Goal: Information Seeking & Learning: Learn about a topic

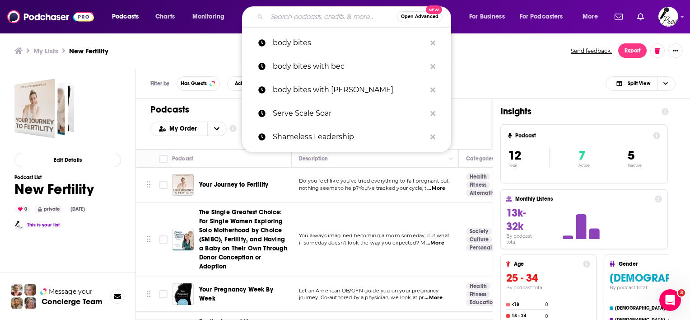
click at [311, 14] on input "Search podcasts, credits, & more..." at bounding box center [332, 16] width 130 height 14
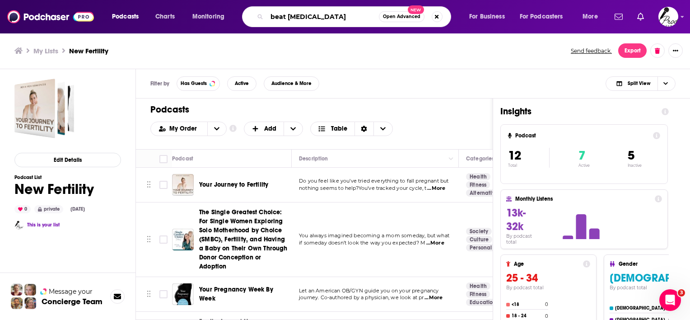
type input "beat [MEDICAL_DATA]"
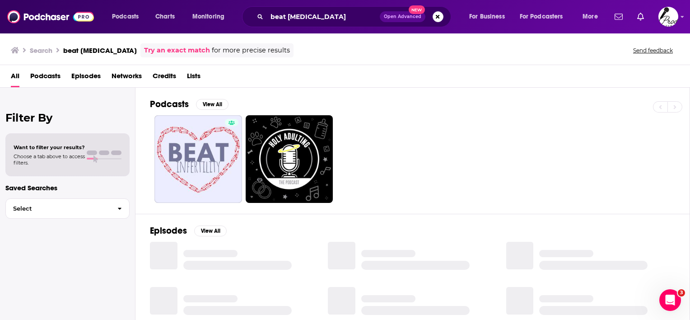
click at [45, 77] on span "Podcasts" at bounding box center [45, 78] width 30 height 19
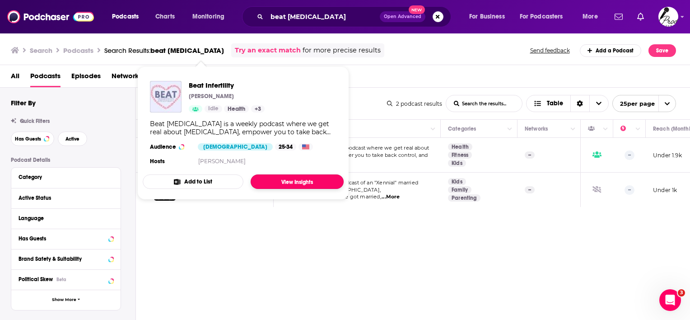
click at [296, 183] on link "View Insights" at bounding box center [297, 181] width 93 height 14
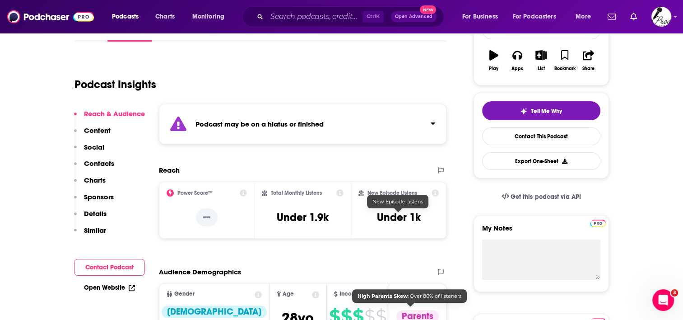
scroll to position [45, 0]
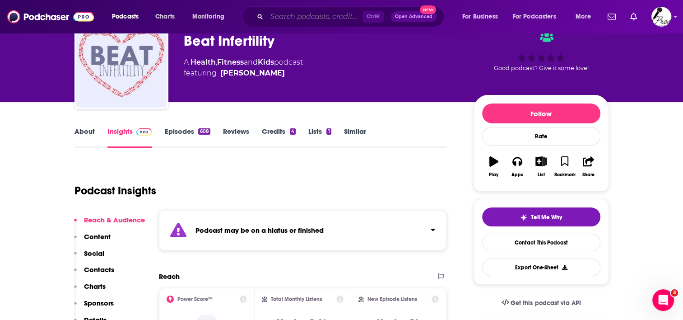
click at [313, 13] on input "Search podcasts, credits, & more..." at bounding box center [315, 16] width 96 height 14
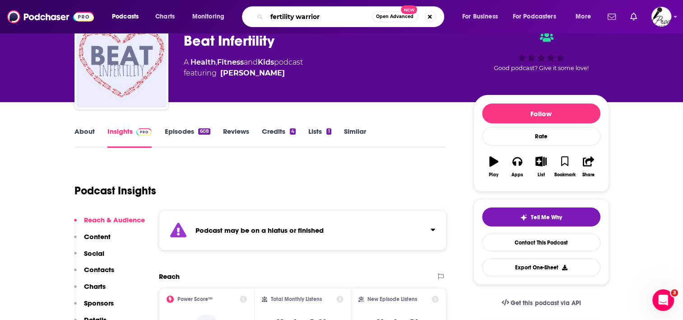
type input "fertility warriors"
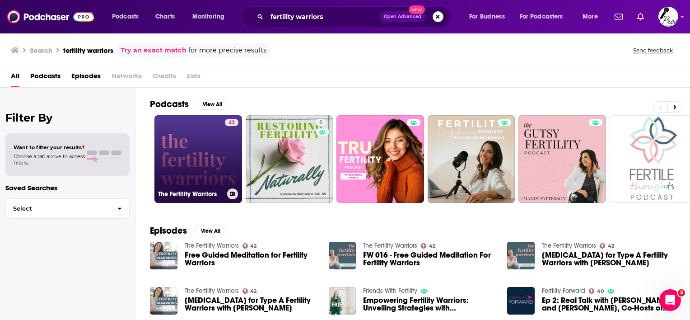
click at [182, 168] on link "42 The Fertility Warriors" at bounding box center [198, 159] width 88 height 88
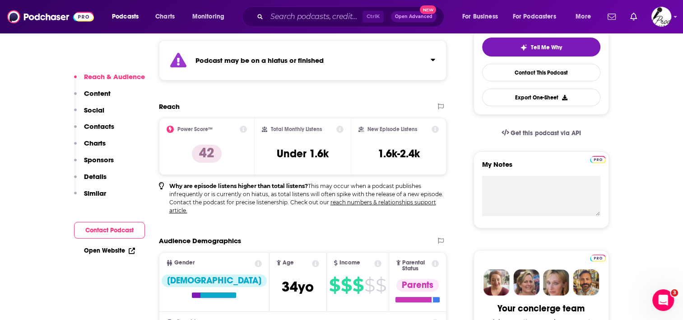
scroll to position [226, 0]
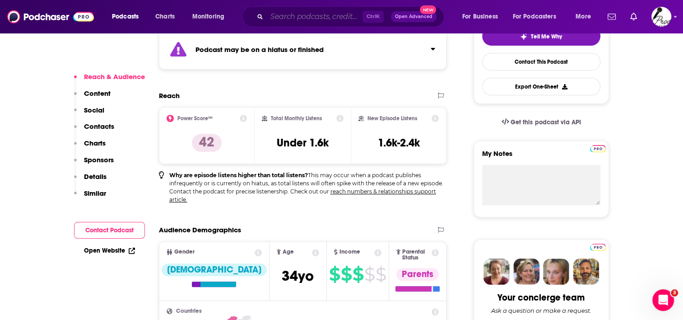
click at [338, 16] on input "Search podcasts, credits, & more..." at bounding box center [315, 16] width 96 height 14
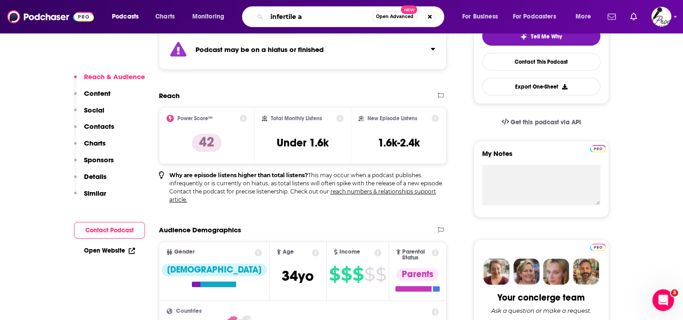
type input "infertile af"
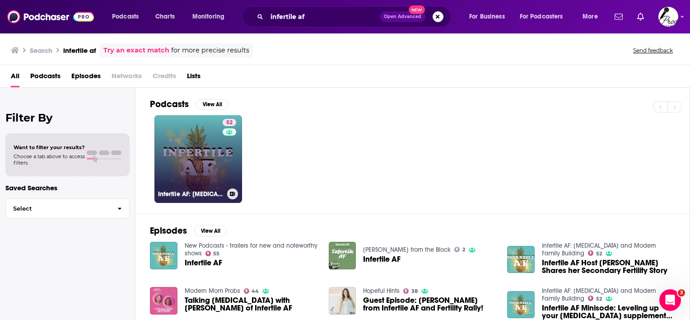
click at [197, 174] on link "52 Infertile AF: Infertility and Modern Family Building" at bounding box center [198, 159] width 88 height 88
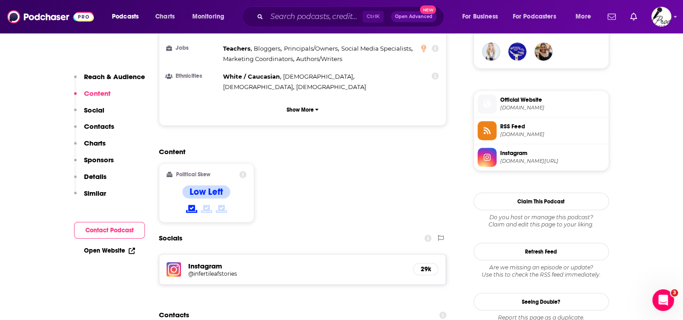
scroll to position [678, 0]
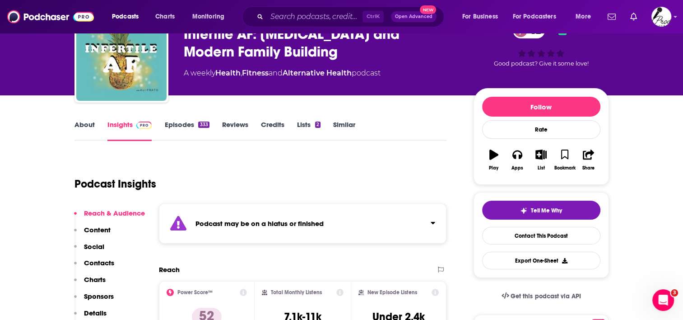
scroll to position [0, 0]
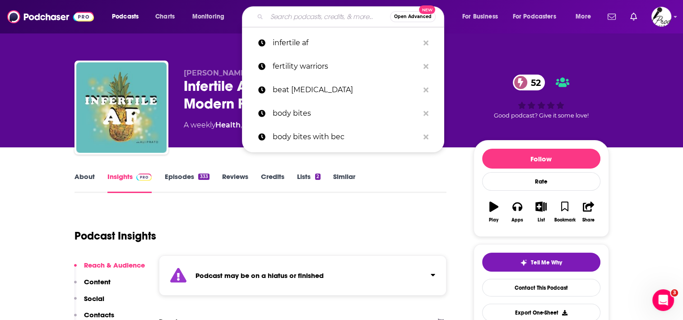
click at [314, 14] on input "Search podcasts, credits, & more..." at bounding box center [328, 16] width 123 height 14
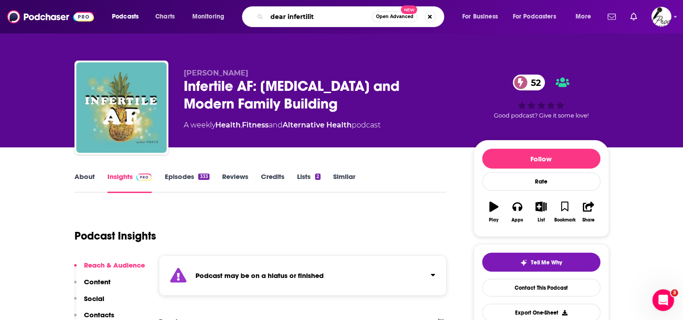
type input "dear infertility"
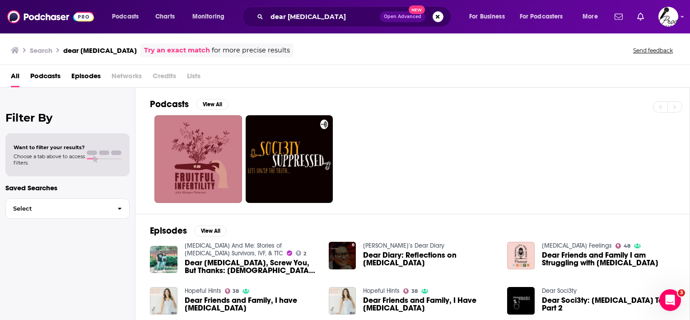
click at [46, 76] on span "Podcasts" at bounding box center [45, 78] width 30 height 19
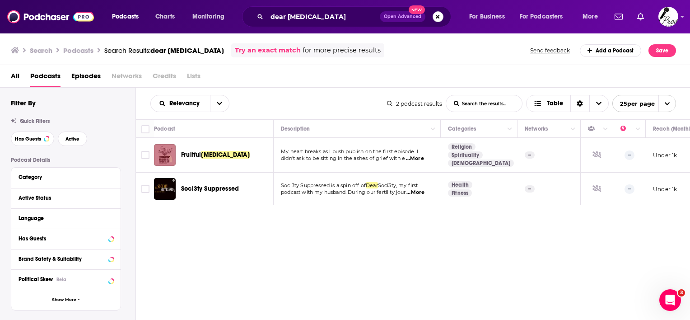
click at [438, 19] on button "Search podcasts, credits, & more..." at bounding box center [438, 16] width 11 height 11
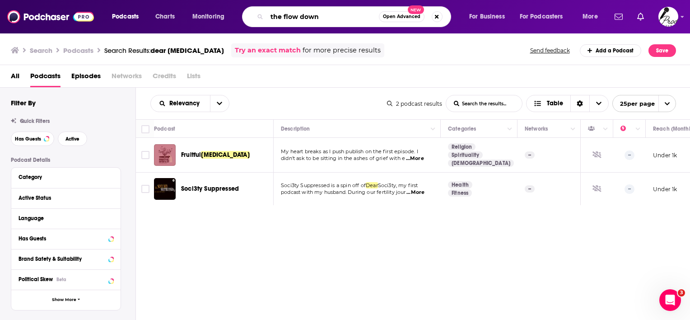
type input "the flow down"
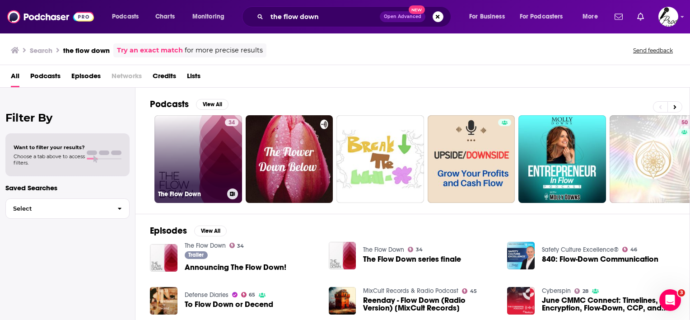
click at [202, 160] on link "34 The Flow Down" at bounding box center [198, 159] width 88 height 88
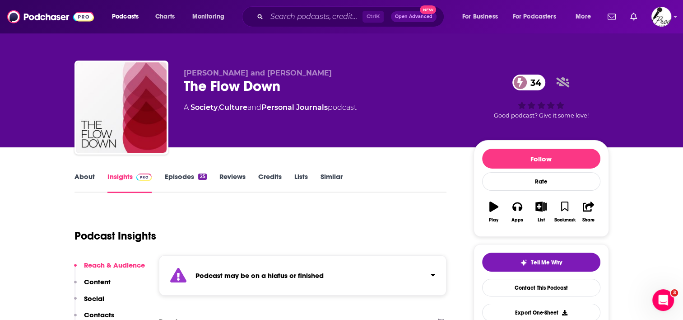
click at [182, 172] on link "Episodes 25" at bounding box center [185, 182] width 42 height 21
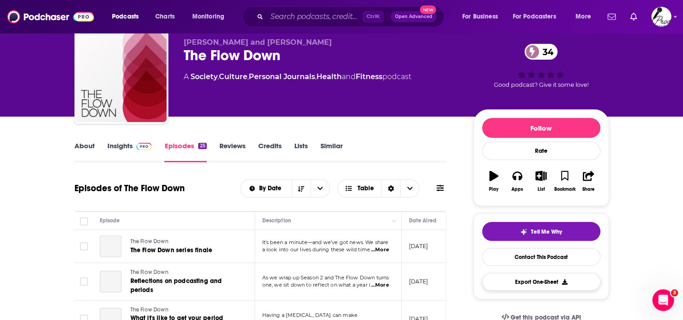
scroll to position [90, 0]
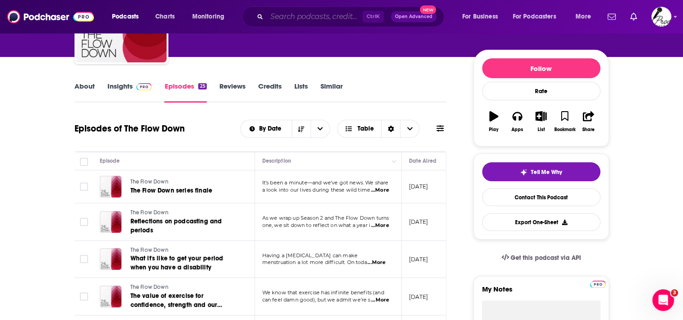
click at [351, 18] on input "Search podcasts, credits, & more..." at bounding box center [315, 16] width 96 height 14
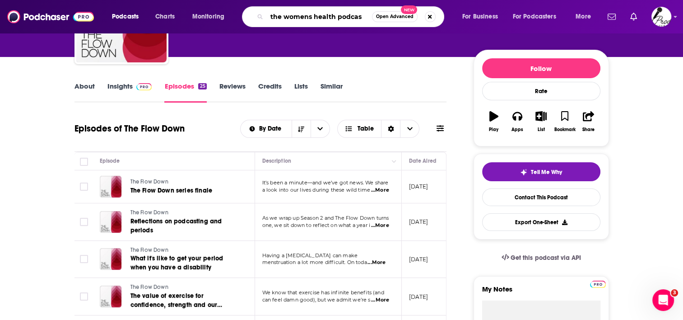
type input "the womens health podcast"
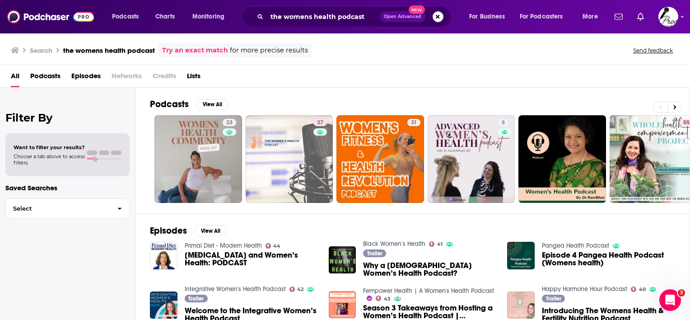
click at [61, 77] on div "All Podcasts Episodes Networks Credits Lists" at bounding box center [347, 78] width 672 height 19
click at [52, 75] on span "Podcasts" at bounding box center [45, 78] width 30 height 19
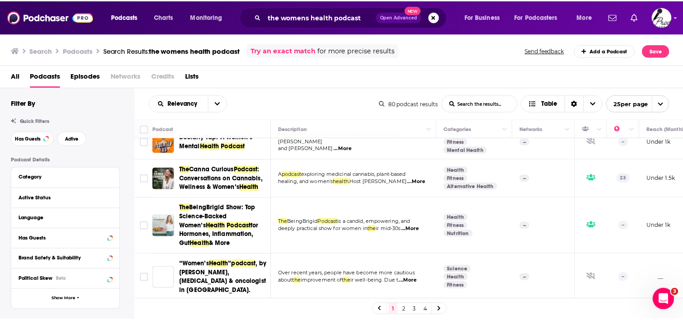
scroll to position [407, 0]
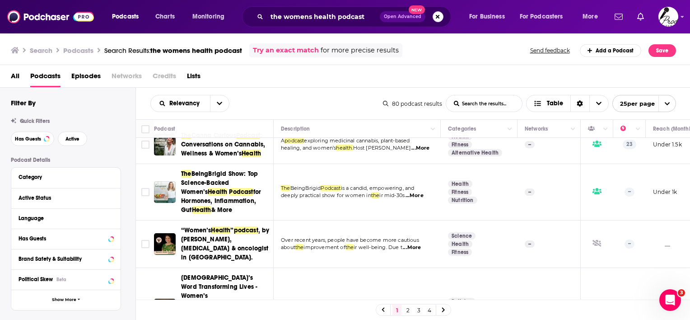
click at [435, 14] on button "Search podcasts, credits, & more..." at bounding box center [438, 16] width 11 height 11
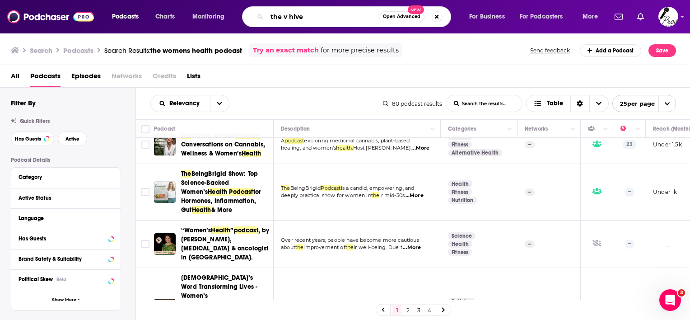
type input "the v hive"
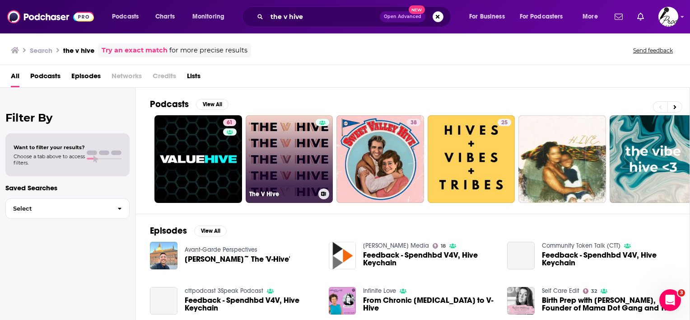
click at [272, 149] on link "The V Hive" at bounding box center [290, 159] width 88 height 88
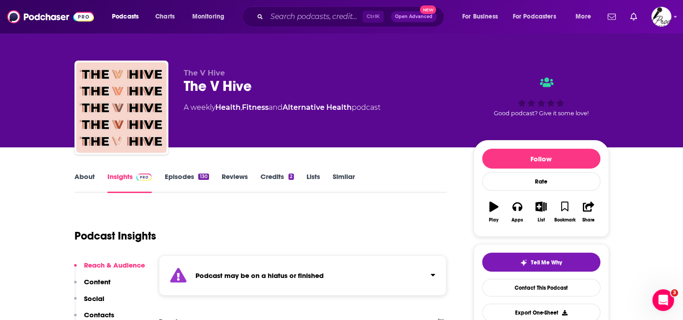
click at [175, 175] on link "Episodes 130" at bounding box center [186, 182] width 44 height 21
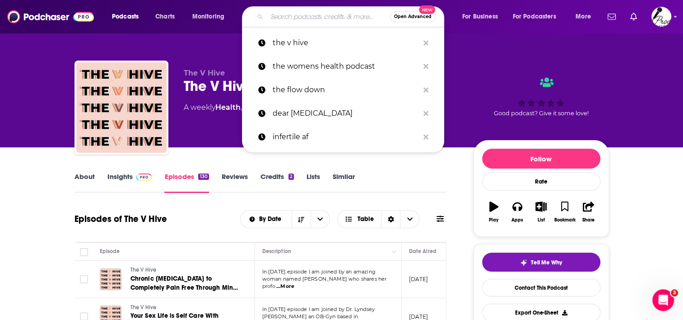
click at [313, 15] on input "Search podcasts, credits, & more..." at bounding box center [328, 16] width 123 height 14
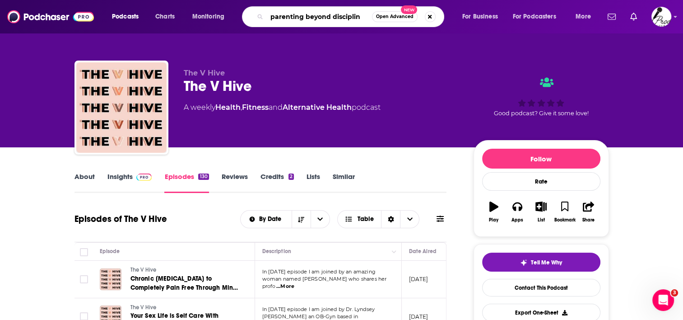
type input "parenting beyond discipline"
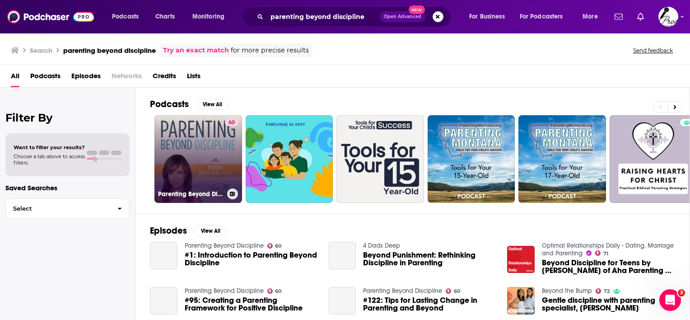
click at [184, 139] on link "60 Parenting Beyond Discipline" at bounding box center [198, 159] width 88 height 88
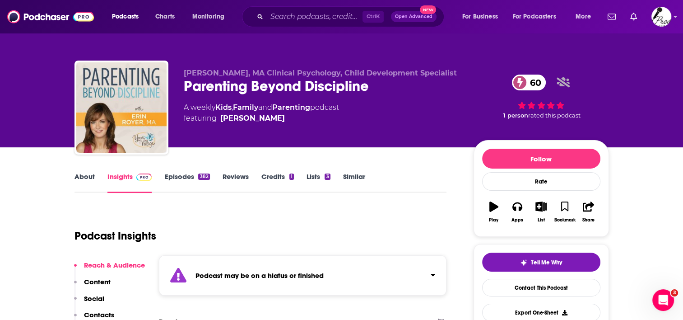
click at [171, 177] on link "Episodes 382" at bounding box center [186, 182] width 45 height 21
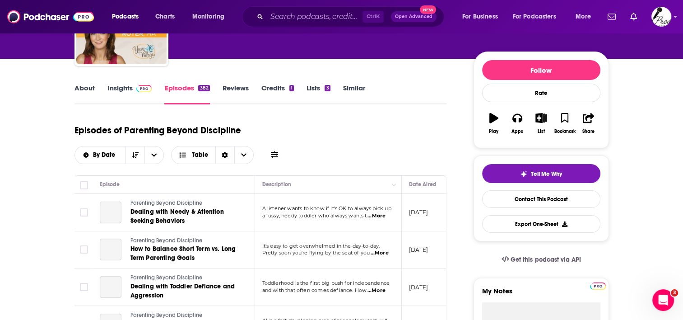
scroll to position [90, 0]
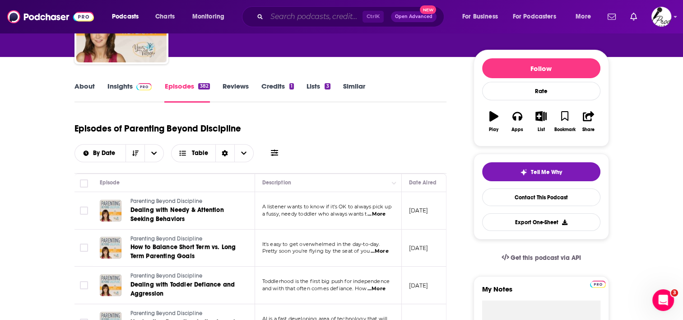
click at [280, 16] on input "Search podcasts, credits, & more..." at bounding box center [315, 16] width 96 height 14
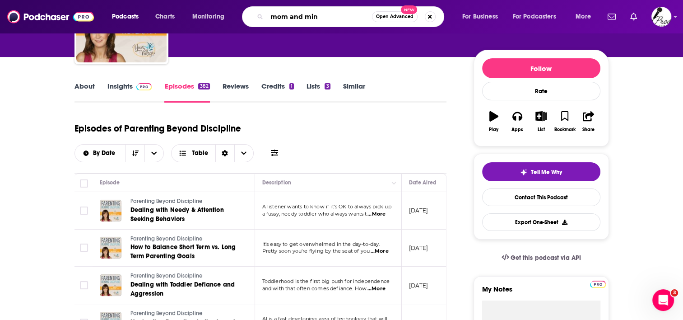
type input "mom and mind"
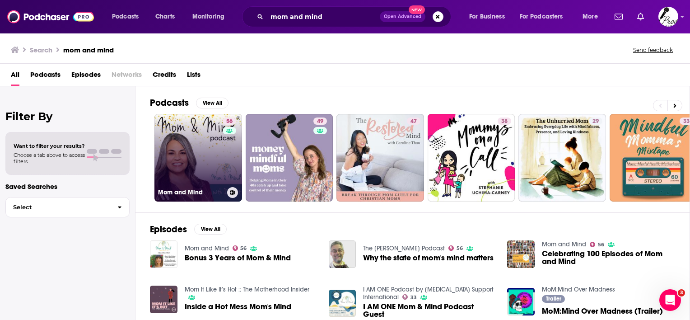
click at [220, 155] on link "56 Mom and Mind" at bounding box center [198, 158] width 88 height 88
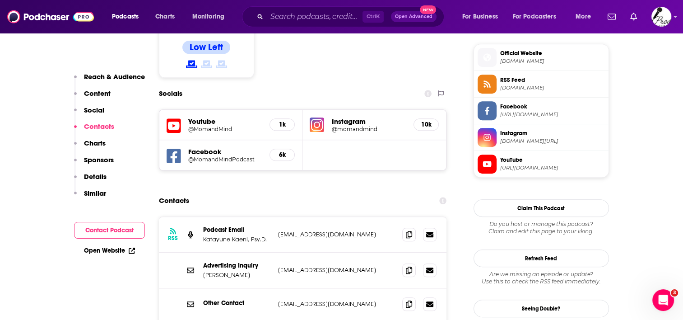
scroll to position [768, 0]
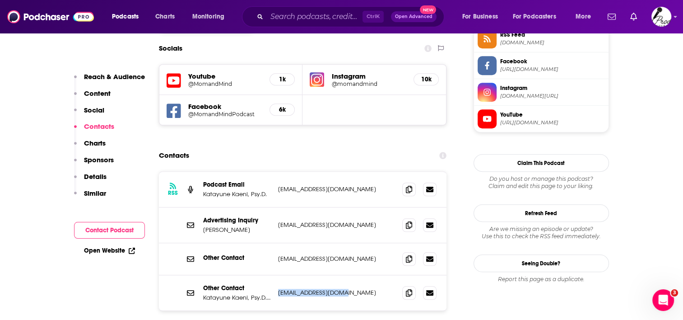
drag, startPoint x: 356, startPoint y: 257, endPoint x: 276, endPoint y: 258, distance: 79.5
click at [276, 275] on div "Other Contact Katayune Kaeni, Psy.D., PMH-C drkat@momandmind.com drkat@momandmi…" at bounding box center [303, 292] width 288 height 35
copy p "drkat@momandmind.com"
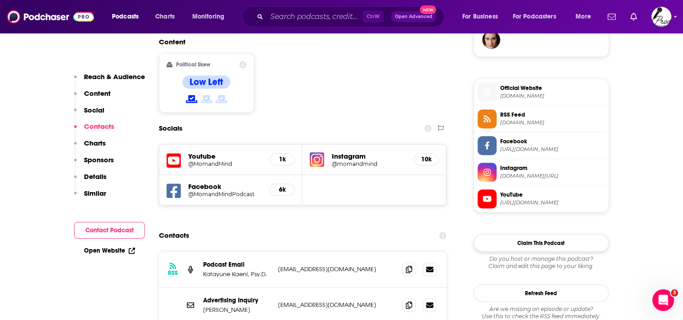
scroll to position [678, 0]
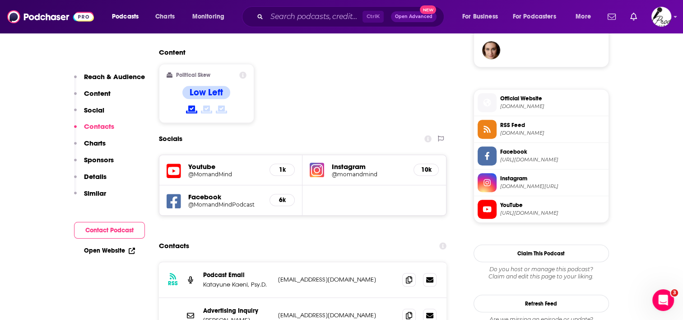
click at [534, 99] on span "Official Website" at bounding box center [552, 98] width 105 height 8
click at [368, 171] on h5 "@momandmind" at bounding box center [369, 174] width 75 height 7
click at [210, 192] on h5 "Facebook" at bounding box center [225, 196] width 75 height 9
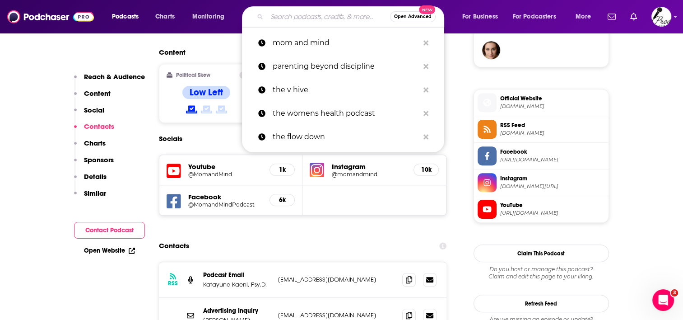
click at [316, 12] on input "Search podcasts, credits, & more..." at bounding box center [328, 16] width 123 height 14
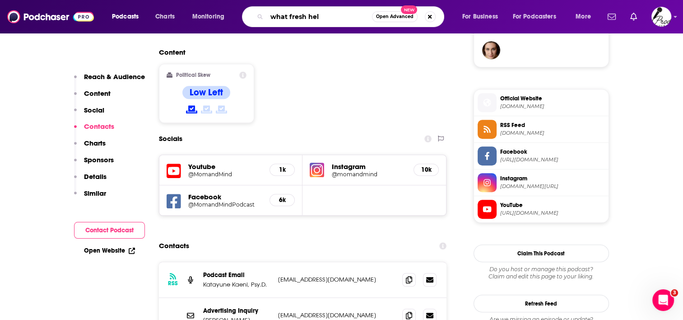
type input "what fresh hell"
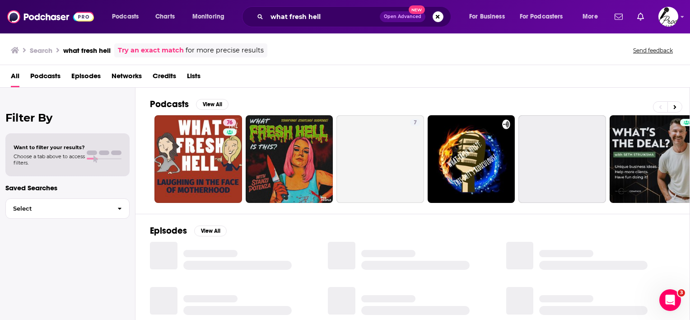
click at [171, 104] on h2 "Podcasts" at bounding box center [169, 103] width 39 height 11
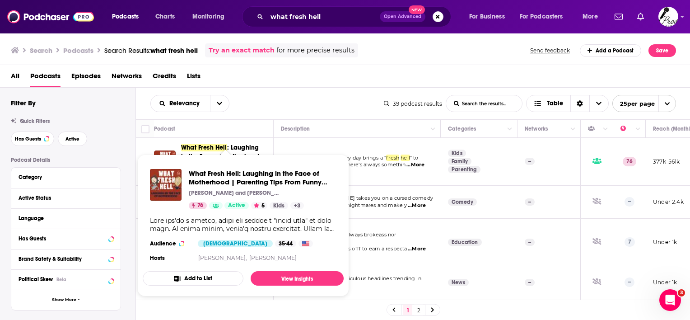
click at [222, 150] on span "What Fresh Hell: Laughing in the Face of Motherhood | Parenting Tips From Funny…" at bounding box center [243, 225] width 212 height 153
click at [280, 280] on link "View Insights" at bounding box center [297, 278] width 93 height 14
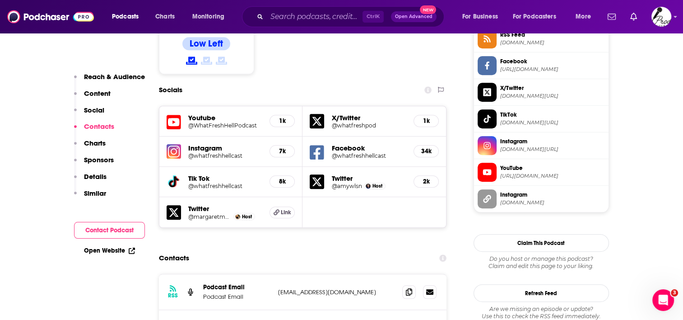
scroll to position [813, 0]
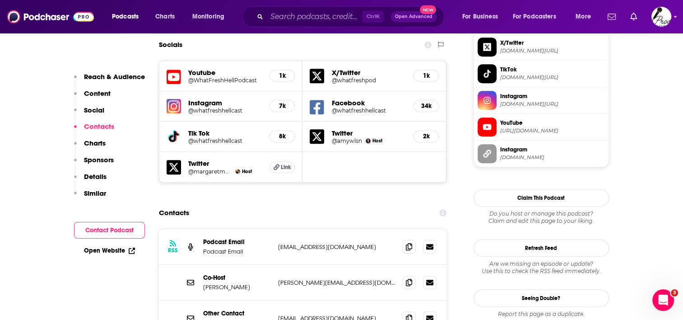
drag, startPoint x: 385, startPoint y: 192, endPoint x: 277, endPoint y: 196, distance: 108.1
click at [277, 229] on div "RSS Podcast Email Podcast Email whatfreshhellpodcast@icloud.com whatfreshhellpo…" at bounding box center [303, 247] width 288 height 36
drag, startPoint x: 277, startPoint y: 196, endPoint x: 364, endPoint y: 164, distance: 92.4
click at [364, 204] on div "Contacts" at bounding box center [303, 212] width 288 height 17
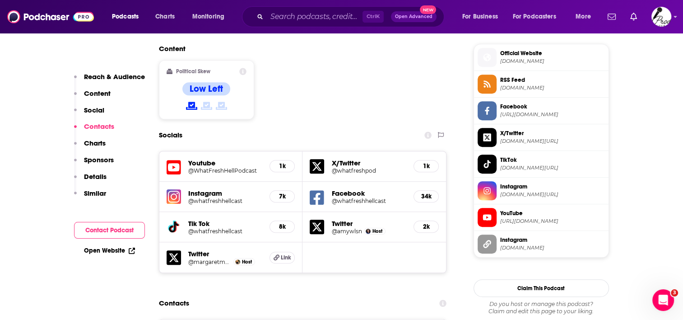
scroll to position [723, 0]
click at [551, 58] on span "whatfreshhellpodcast.com" at bounding box center [552, 61] width 105 height 7
click at [367, 197] on h5 "@whatfreshhellcast" at bounding box center [369, 200] width 75 height 7
click at [210, 189] on h5 "Instagram" at bounding box center [225, 193] width 75 height 9
click at [278, 223] on h5 "8k" at bounding box center [282, 227] width 10 height 8
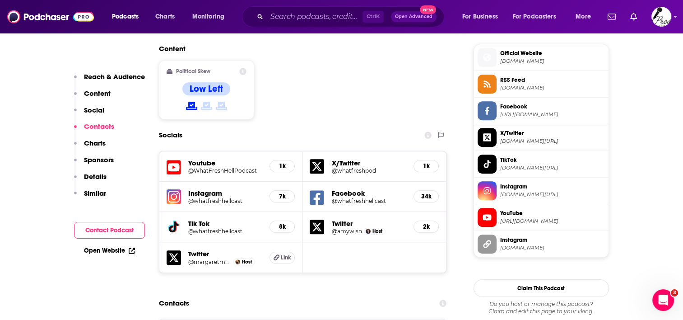
click at [203, 228] on h5 "@whatfreshhellcast" at bounding box center [225, 231] width 75 height 7
click at [211, 189] on h5 "Instagram" at bounding box center [225, 193] width 75 height 9
click at [210, 197] on h5 "@whatfreshhellcast" at bounding box center [225, 200] width 75 height 7
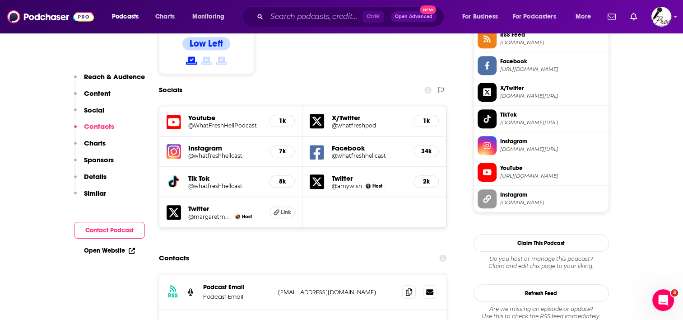
scroll to position [813, 0]
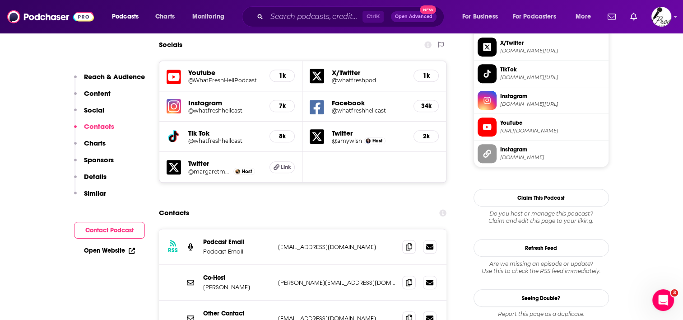
click at [383, 243] on p "whatfreshhellpodcast@icloud.com" at bounding box center [336, 247] width 117 height 8
click at [405, 239] on span at bounding box center [409, 246] width 14 height 14
click at [286, 14] on input "Search podcasts, credits, & more..." at bounding box center [315, 16] width 96 height 14
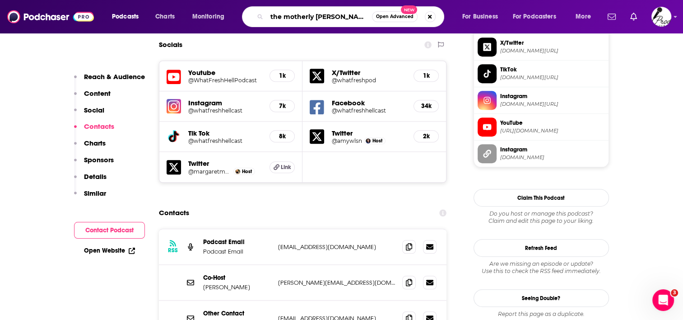
type input "the motherly podcast"
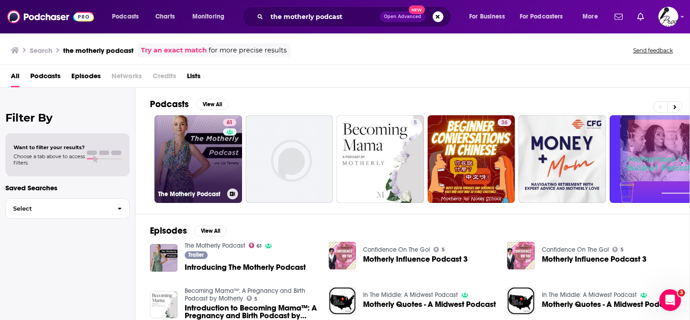
click at [223, 151] on div "61" at bounding box center [230, 154] width 15 height 70
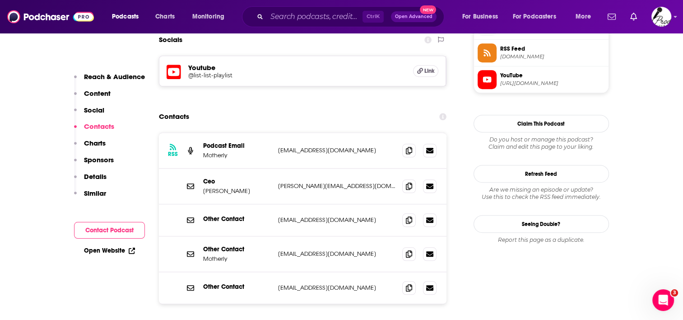
scroll to position [858, 0]
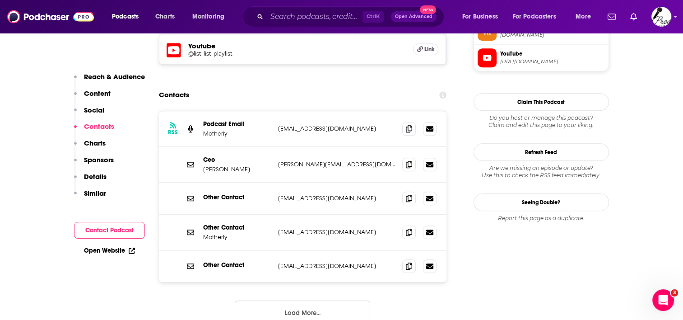
click at [300, 300] on button "Load More..." at bounding box center [303, 312] width 136 height 24
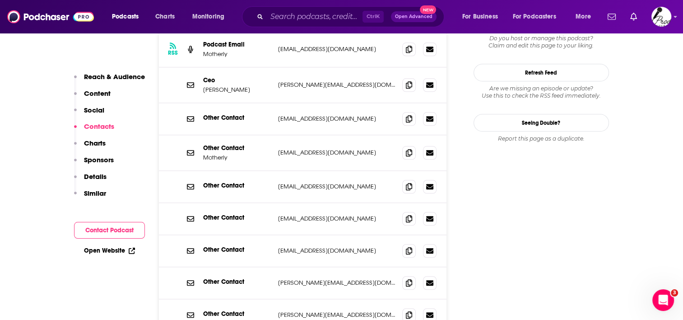
scroll to position [949, 0]
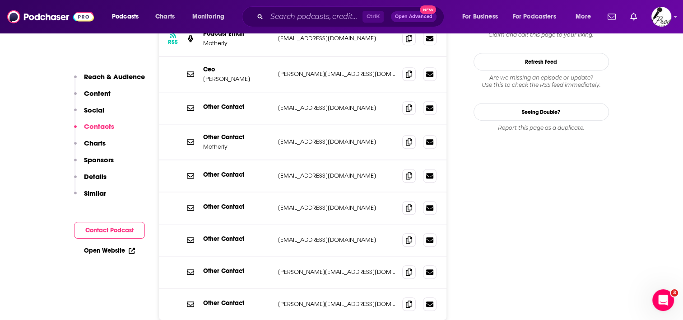
click at [340, 268] on p "liz@mother.ly" at bounding box center [336, 272] width 117 height 8
click at [413, 265] on span at bounding box center [409, 272] width 14 height 14
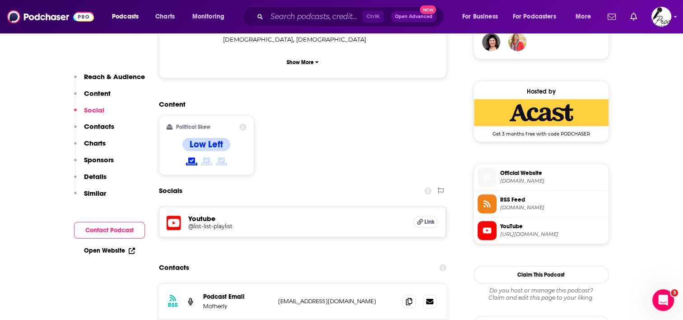
scroll to position [678, 0]
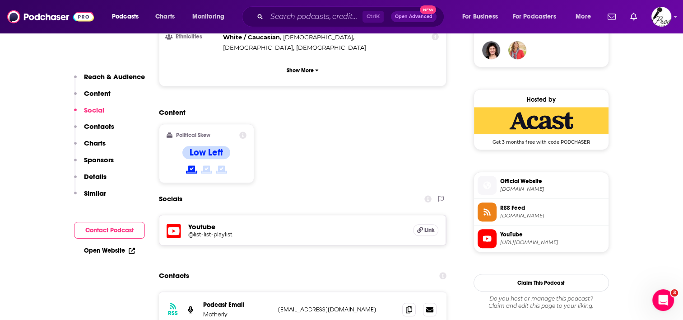
click at [514, 182] on span "Official Website" at bounding box center [552, 181] width 105 height 8
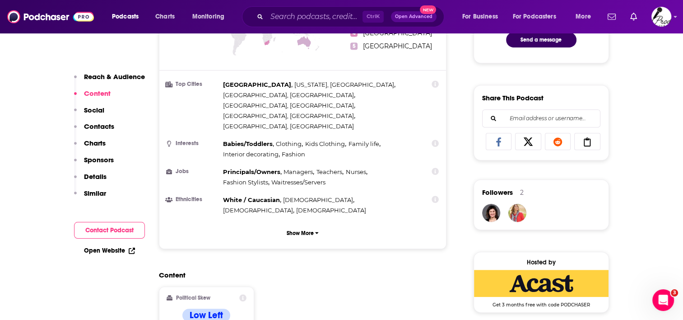
scroll to position [497, 0]
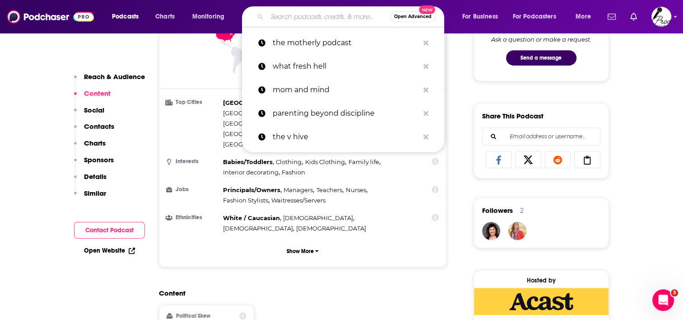
click at [298, 11] on input "Search podcasts, credits, & more..." at bounding box center [328, 16] width 123 height 14
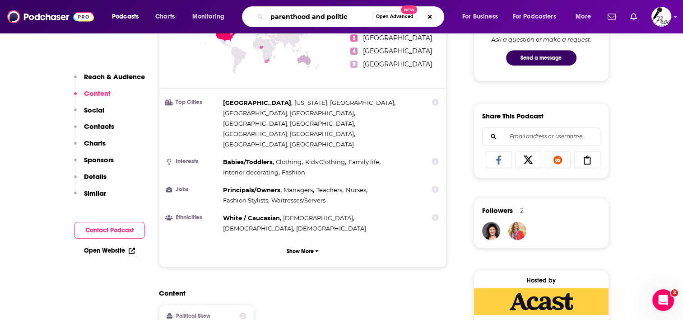
type input "parenthood and politics"
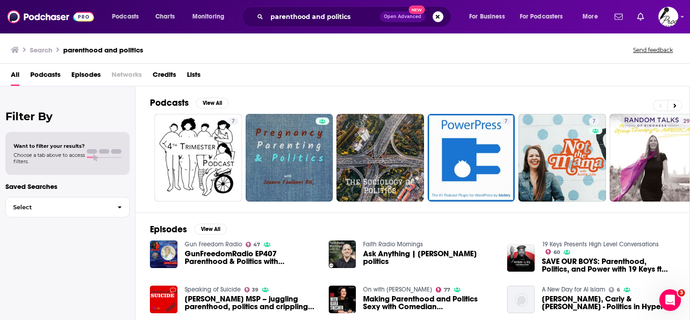
click at [49, 74] on span "Podcasts" at bounding box center [45, 76] width 30 height 19
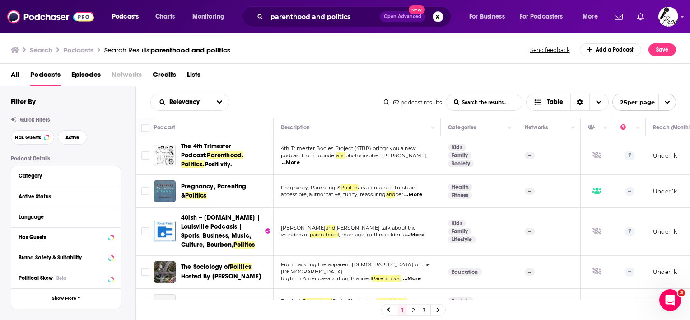
click at [437, 15] on button "Search podcasts, credits, & more..." at bounding box center [438, 16] width 11 height 11
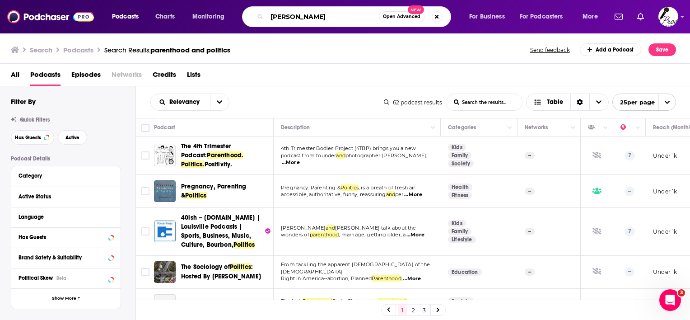
type input "[PERSON_NAME]"
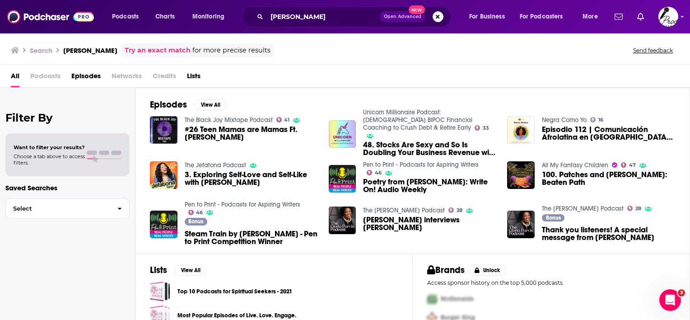
click at [242, 130] on span "#26 Teen Mamas are Mamas Ft. Gloria Malone" at bounding box center [251, 133] width 133 height 15
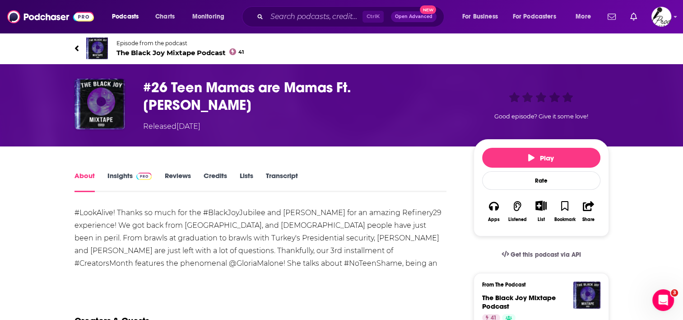
click at [322, 9] on div "Ctrl K Open Advanced New" at bounding box center [343, 16] width 202 height 21
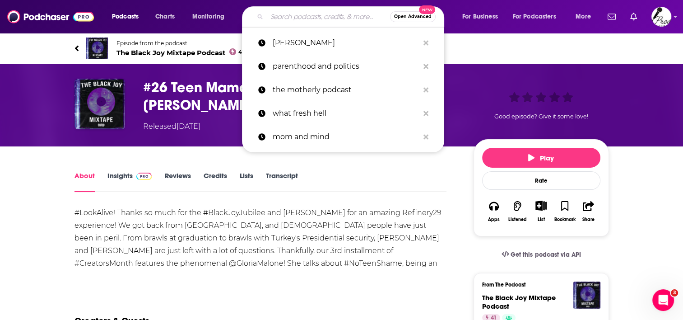
click at [322, 16] on input "Search podcasts, credits, & more..." at bounding box center [328, 16] width 123 height 14
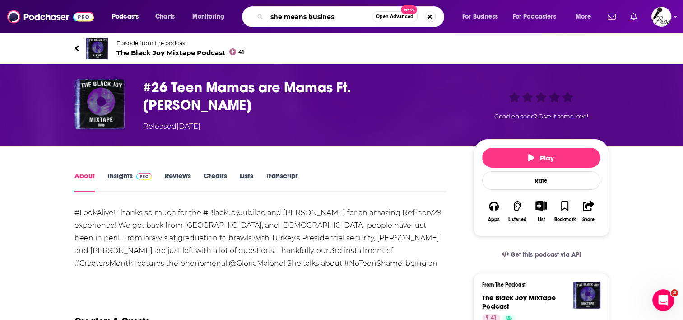
type input "she means business"
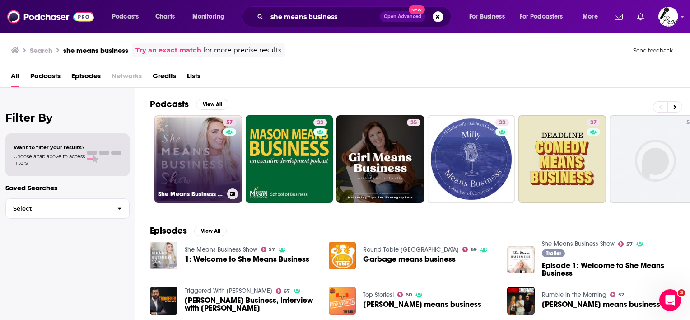
click at [201, 166] on link "57 She Means Business Show" at bounding box center [198, 159] width 88 height 88
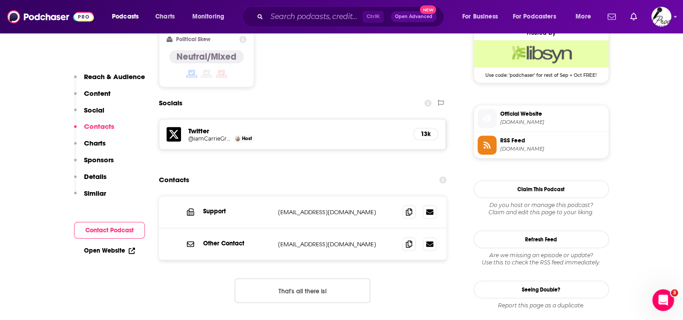
scroll to position [723, 0]
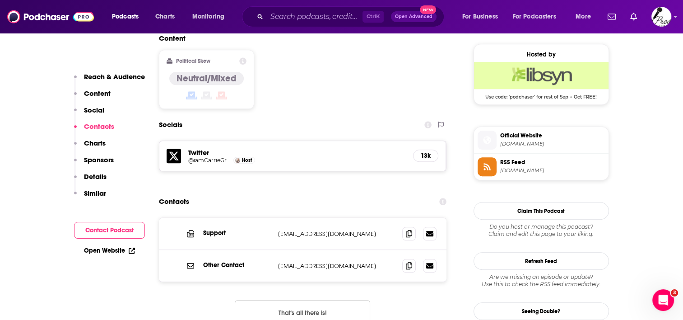
click at [537, 144] on span "femaleentrepreneurassociation.com" at bounding box center [552, 143] width 105 height 7
click at [370, 230] on p "info@femaleentrepreneurassociation.com" at bounding box center [336, 234] width 117 height 8
copy div "info@femaleentrepreneurassociation.com info@femaleentrepreneurassociation.com"
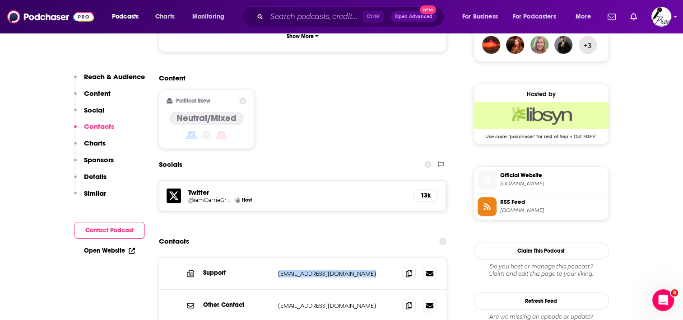
scroll to position [678, 0]
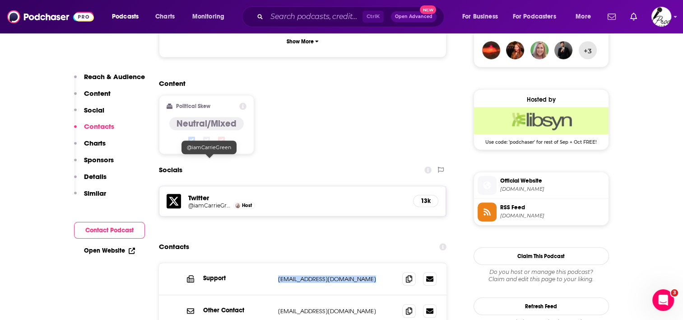
click at [215, 202] on h5 "@iamCarrieGreen" at bounding box center [209, 205] width 43 height 7
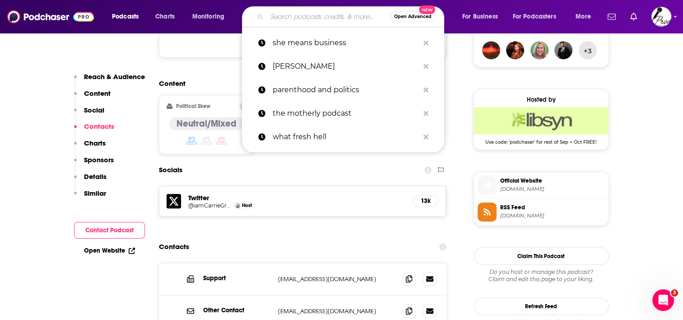
click at [315, 20] on input "Search podcasts, credits, & more..." at bounding box center [328, 16] width 123 height 14
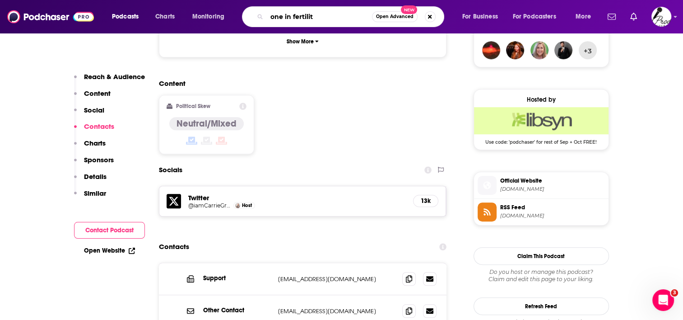
type input "one in fertility"
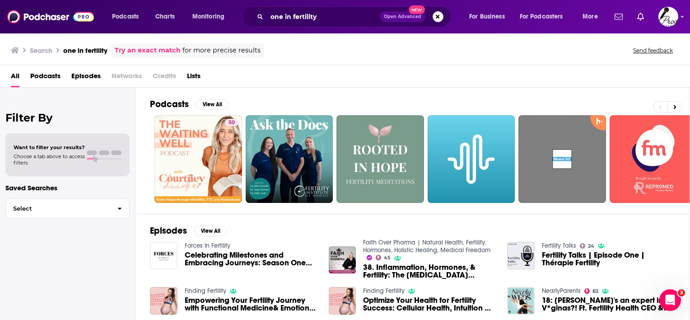
click at [43, 73] on span "Podcasts" at bounding box center [45, 78] width 30 height 19
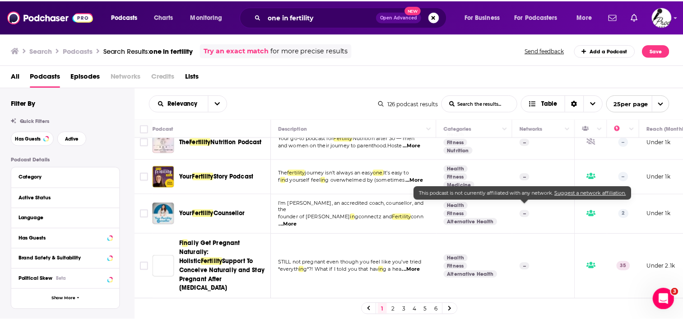
scroll to position [271, 0]
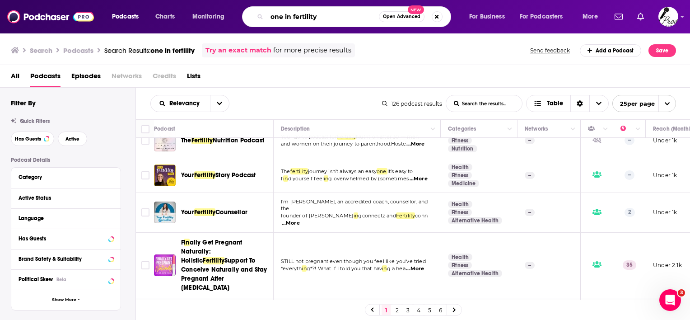
click at [311, 13] on input "one in fertility" at bounding box center [323, 16] width 112 height 14
click at [437, 15] on button "Search podcasts, credits, & more..." at bounding box center [437, 16] width 11 height 11
type input "[DEMOGRAPHIC_DATA] dad's guide to parenting"
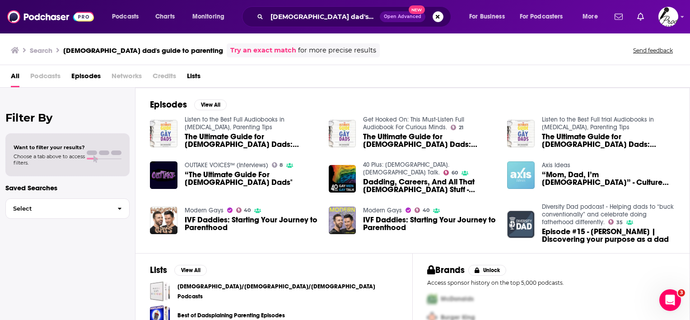
click at [58, 75] on span "Podcasts" at bounding box center [45, 78] width 30 height 19
click at [196, 218] on span "IVF Daddies: Starting Your Journey to Parenthood" at bounding box center [251, 223] width 133 height 15
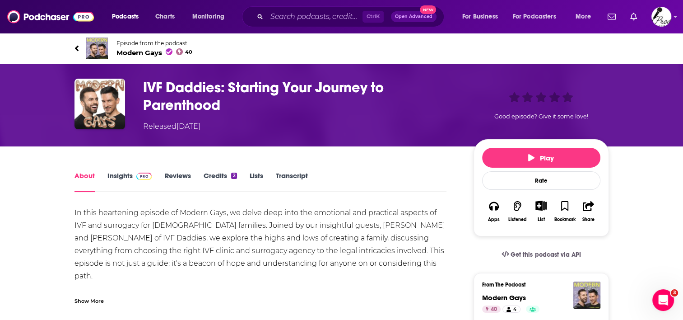
click at [121, 178] on link "Insights" at bounding box center [129, 181] width 45 height 21
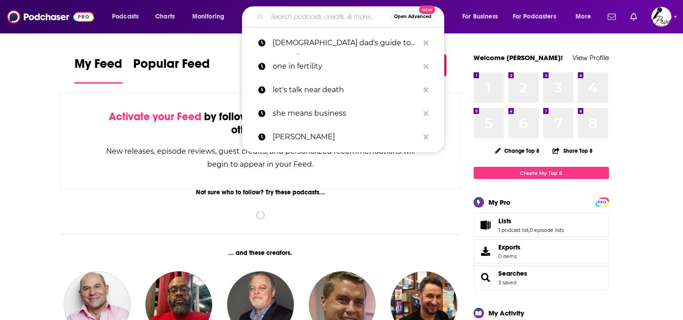
click at [291, 16] on input "Search podcasts, credits, & more..." at bounding box center [328, 16] width 123 height 14
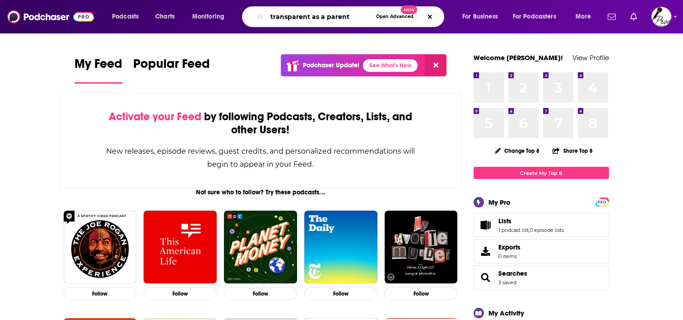
type input "transparent as a parent"
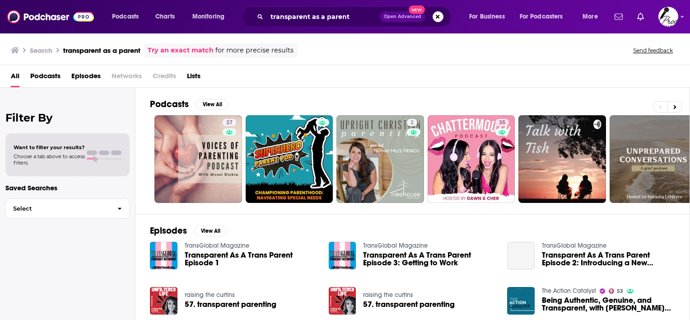
click at [218, 257] on span "Transparent As A Trans Parent Episode 1" at bounding box center [251, 258] width 133 height 15
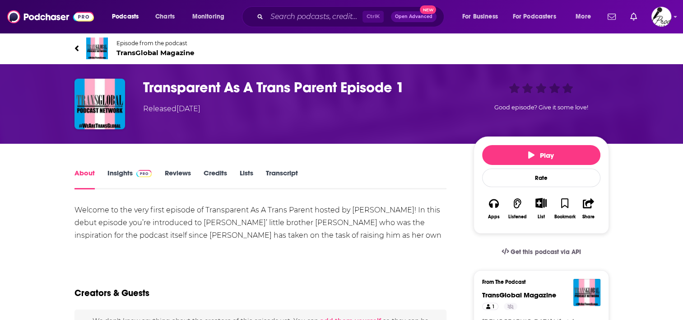
click at [111, 173] on link "Insights" at bounding box center [129, 178] width 45 height 21
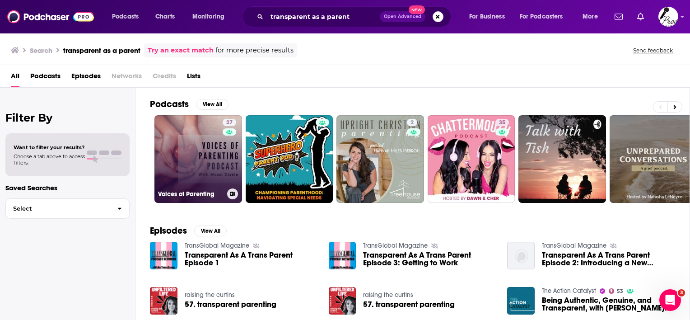
click at [193, 152] on link "27 Voices of Parenting" at bounding box center [198, 159] width 88 height 88
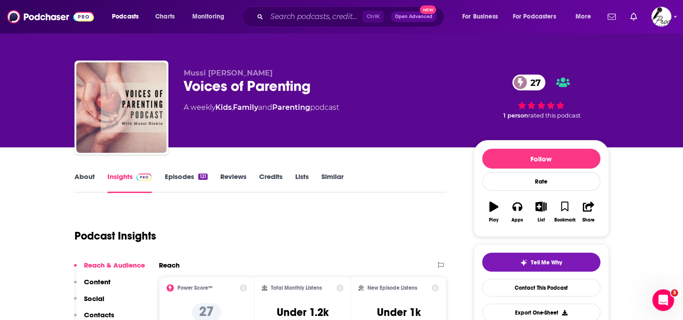
click at [170, 175] on link "Episodes 121" at bounding box center [185, 182] width 43 height 21
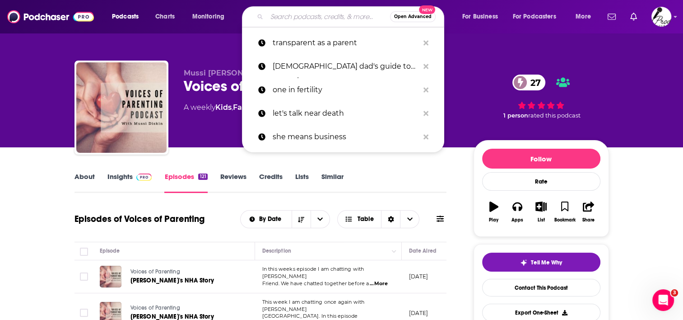
click at [285, 18] on input "Search podcasts, credits, & more..." at bounding box center [328, 16] width 123 height 14
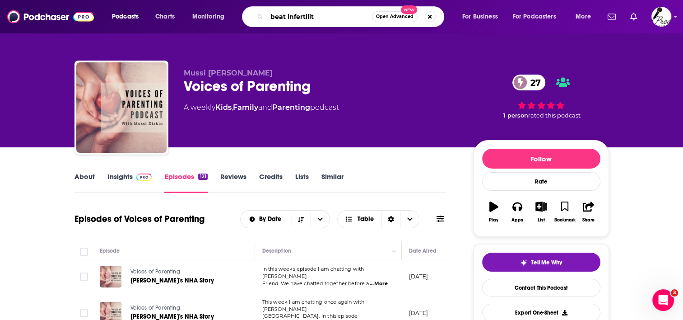
type input "beat [MEDICAL_DATA]"
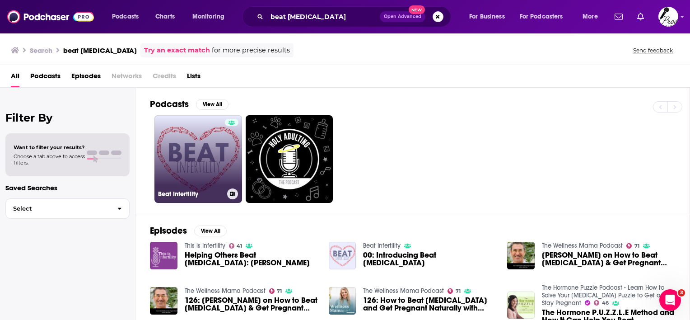
click at [205, 166] on link "Beat Infertility" at bounding box center [198, 159] width 88 height 88
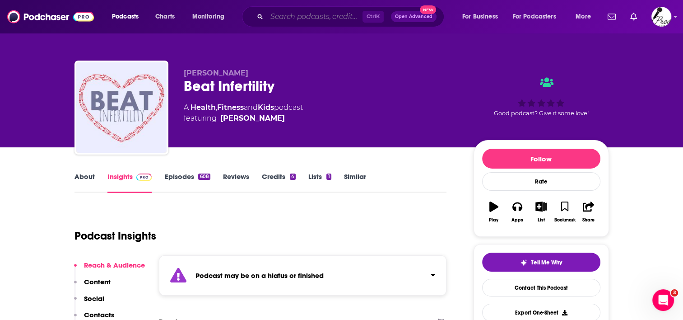
click at [353, 17] on input "Search podcasts, credits, & more..." at bounding box center [315, 16] width 96 height 14
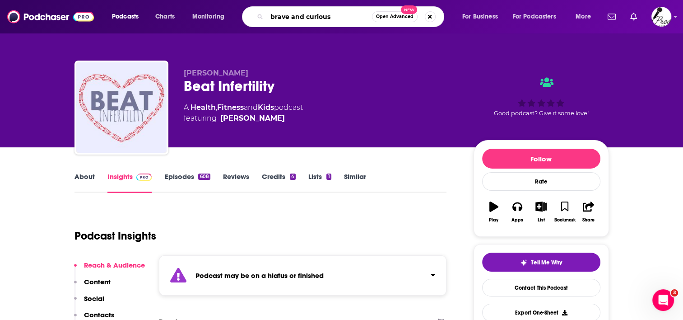
type input "brave and curious"
click at [355, 13] on input "brave and curious" at bounding box center [319, 16] width 105 height 14
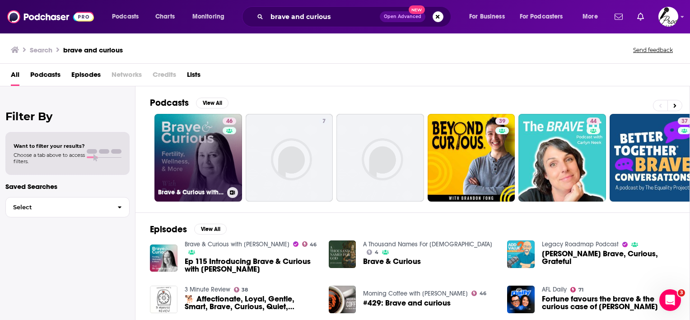
click at [189, 145] on link "46 Brave & Curious with [PERSON_NAME]" at bounding box center [198, 158] width 88 height 88
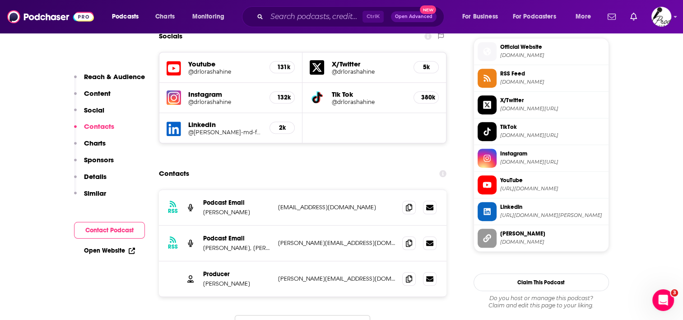
scroll to position [813, 0]
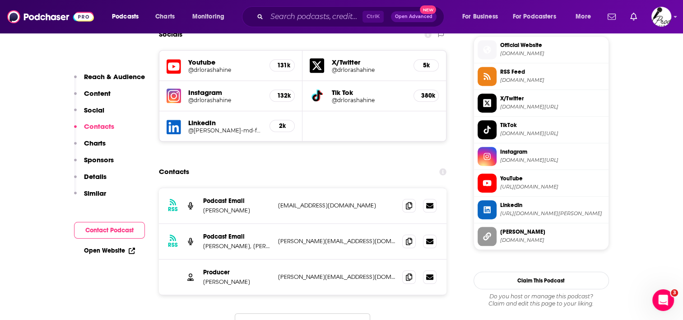
click at [379, 201] on p "[EMAIL_ADDRESS][DOMAIN_NAME]" at bounding box center [336, 205] width 117 height 8
click at [411, 201] on icon at bounding box center [409, 204] width 6 height 7
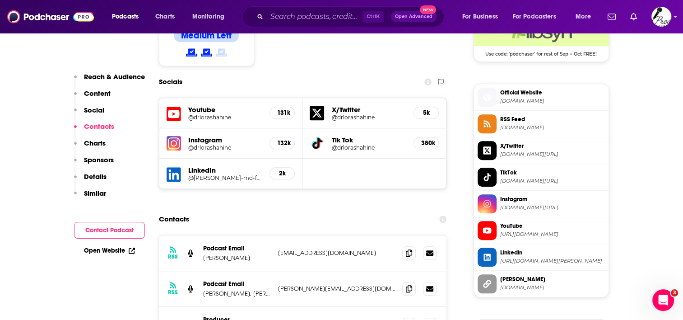
scroll to position [723, 0]
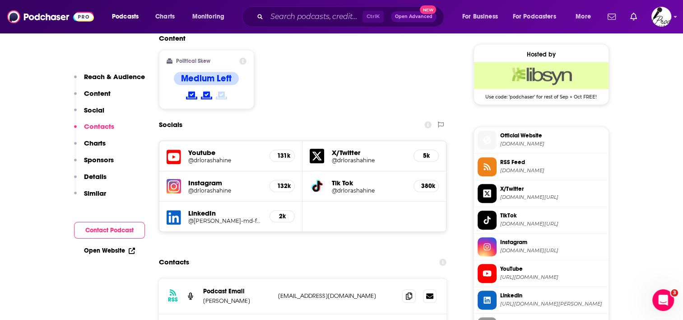
click at [344, 187] on h5 "@drlorashahine" at bounding box center [369, 190] width 75 height 7
click at [208, 178] on h5 "Instagram" at bounding box center [225, 182] width 75 height 9
drag, startPoint x: 211, startPoint y: 141, endPoint x: 203, endPoint y: 143, distance: 8.4
click at [203, 187] on h5 "@drlorashahine" at bounding box center [225, 190] width 75 height 7
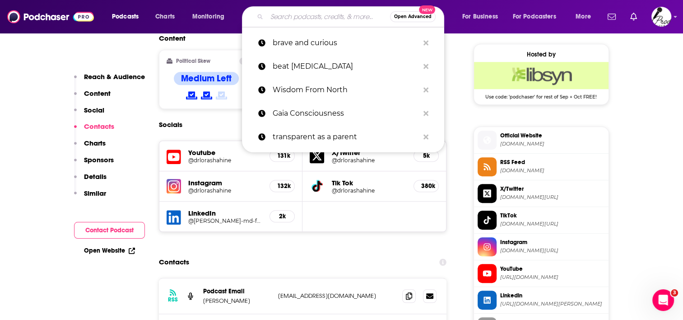
click at [285, 23] on input "Search podcasts, credits, & more..." at bounding box center [328, 16] width 123 height 14
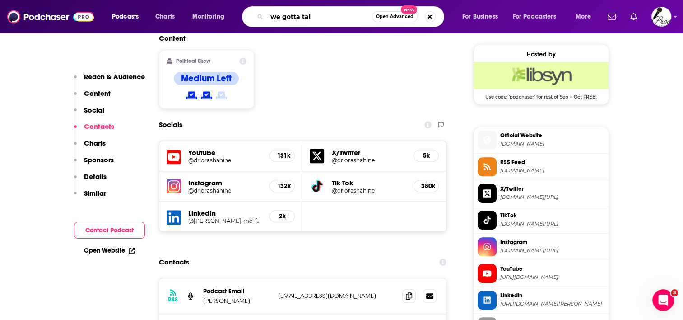
type input "we gotta talk"
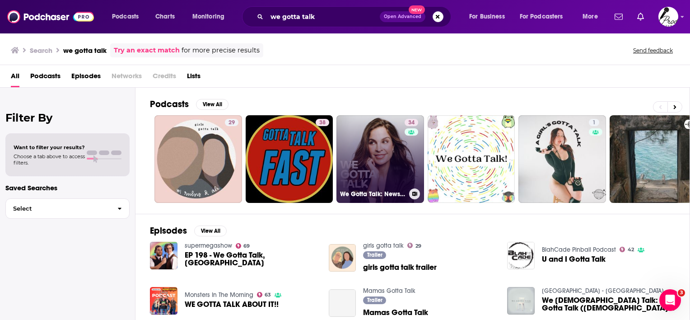
click at [383, 151] on link "34 We Gotta Talk: News, Issues, and Beauty for Women" at bounding box center [380, 159] width 88 height 88
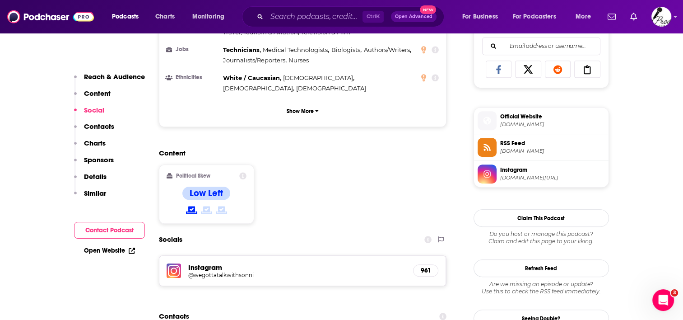
scroll to position [587, 0]
click at [537, 121] on span "[DOMAIN_NAME]" at bounding box center [552, 124] width 105 height 7
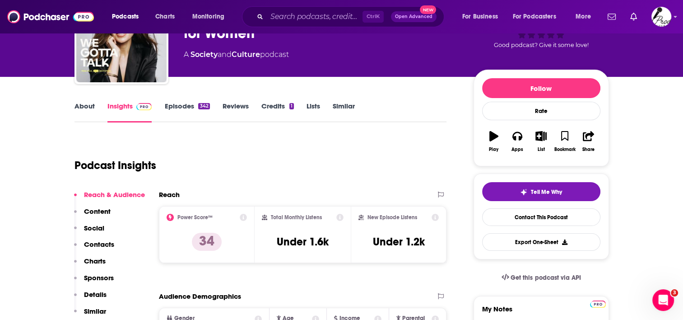
scroll to position [0, 0]
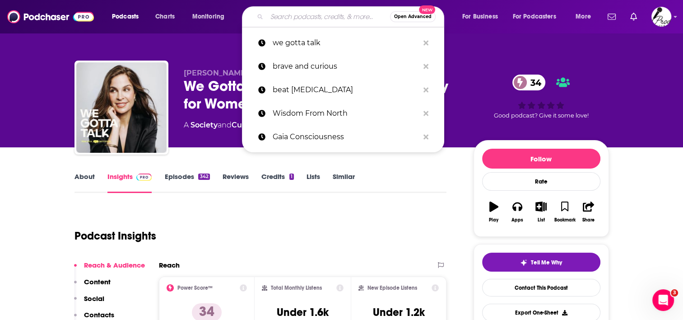
click at [308, 16] on input "Search podcasts, credits, & more..." at bounding box center [328, 16] width 123 height 14
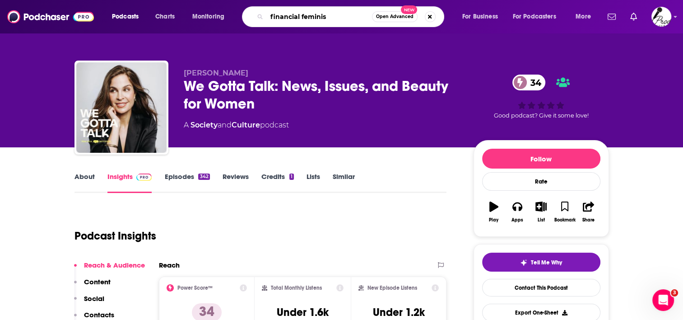
type input "financial feminist"
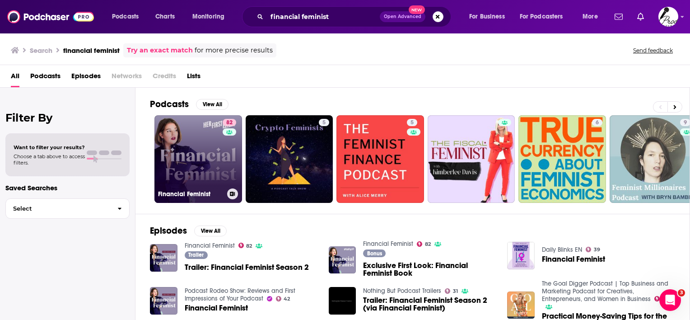
click at [190, 151] on link "82 Financial Feminist" at bounding box center [198, 159] width 88 height 88
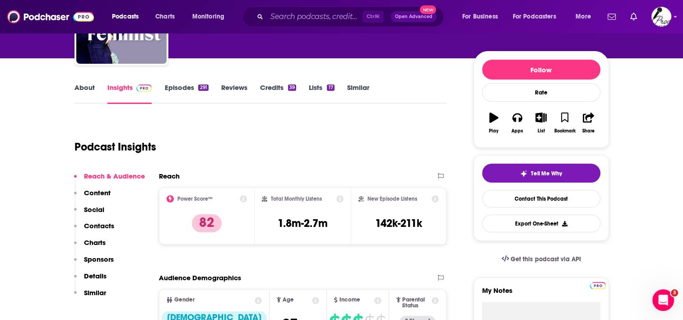
scroll to position [90, 0]
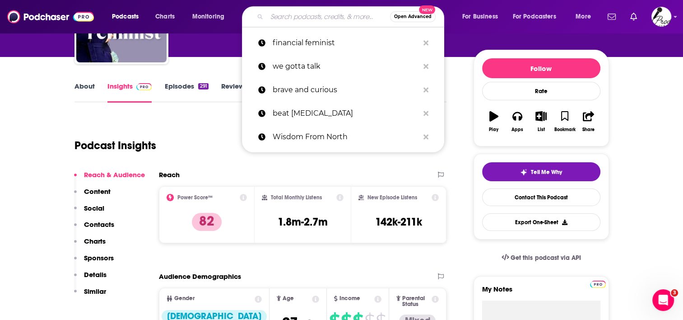
click at [276, 23] on input "Search podcasts, credits, & more..." at bounding box center [328, 16] width 123 height 14
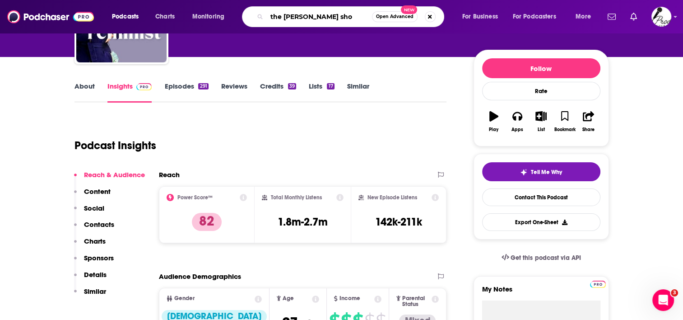
type input "the [PERSON_NAME] show"
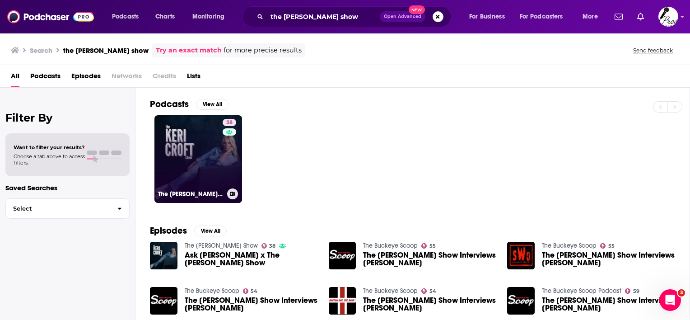
click at [181, 166] on link "38 The [PERSON_NAME] Show" at bounding box center [198, 159] width 88 height 88
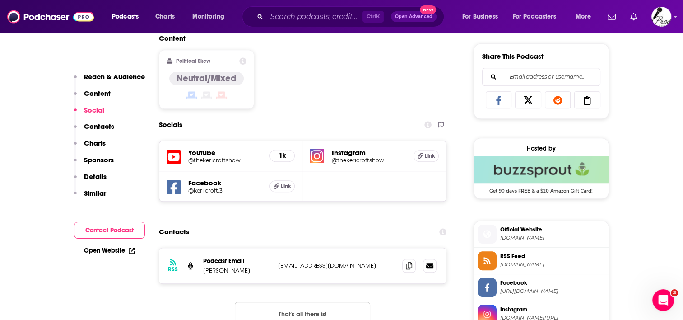
scroll to position [587, 0]
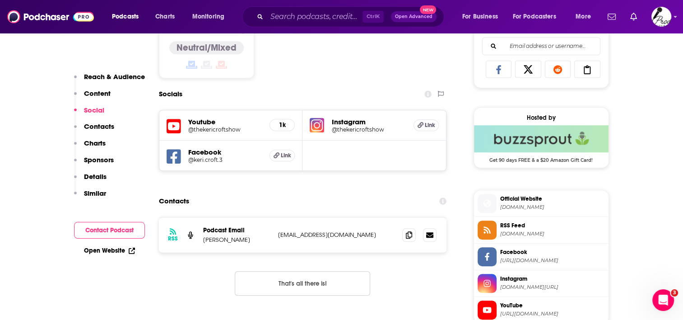
click at [359, 130] on h5 "@thekericroftshow" at bounding box center [369, 129] width 75 height 7
click at [285, 154] on span "Link" at bounding box center [286, 155] width 10 height 7
click at [224, 126] on h5 "Youtube" at bounding box center [225, 121] width 75 height 9
click at [276, 126] on div "1k" at bounding box center [282, 125] width 25 height 12
click at [195, 129] on h5 "@thekericroftshow" at bounding box center [225, 129] width 75 height 7
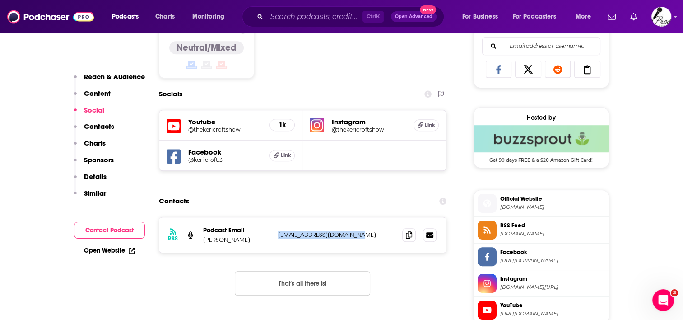
drag, startPoint x: 358, startPoint y: 234, endPoint x: 275, endPoint y: 240, distance: 83.3
click at [275, 240] on div "RSS Podcast Email [PERSON_NAME] [PERSON_NAME][EMAIL_ADDRESS][DOMAIN_NAME] [EMAI…" at bounding box center [303, 234] width 288 height 35
copy p "[EMAIL_ADDRESS][DOMAIN_NAME]"
click at [298, 14] on input "Search podcasts, credits, & more..." at bounding box center [315, 16] width 96 height 14
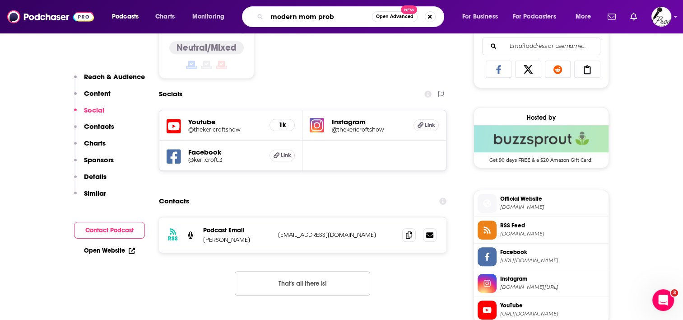
type input "modern mom probs"
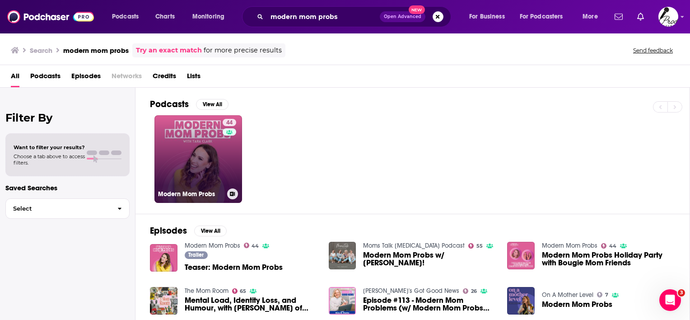
click at [207, 159] on link "44 Modern Mom Probs" at bounding box center [198, 159] width 88 height 88
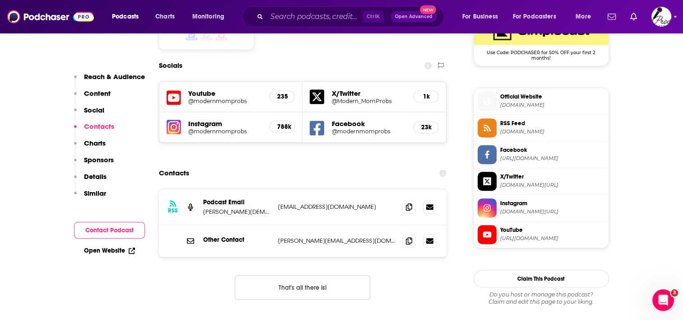
scroll to position [768, 0]
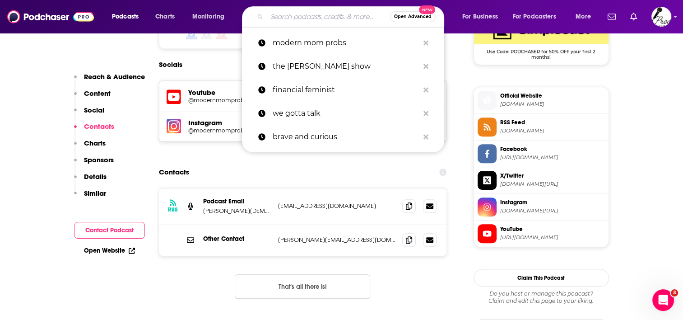
click at [287, 18] on input "Search podcasts, credits, & more..." at bounding box center [328, 16] width 123 height 14
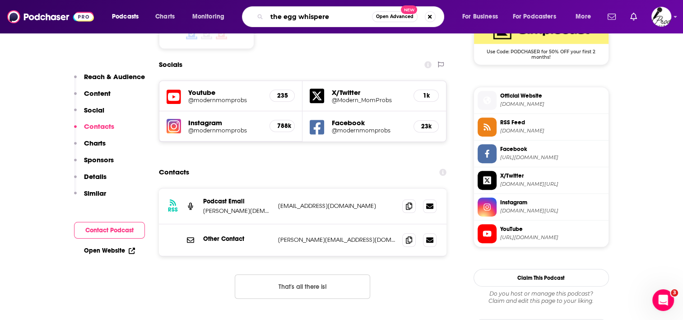
type input "the egg whisperer"
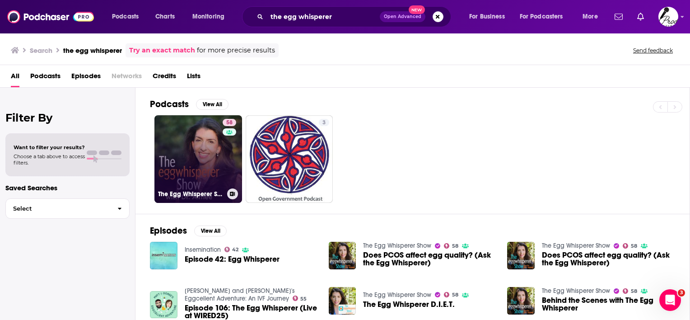
click at [199, 159] on link "58 The Egg Whisperer Show" at bounding box center [198, 159] width 88 height 88
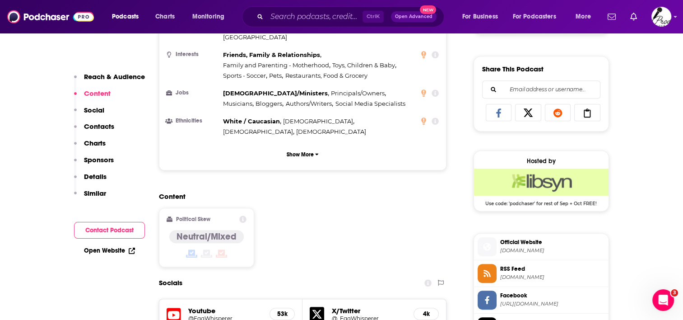
scroll to position [587, 0]
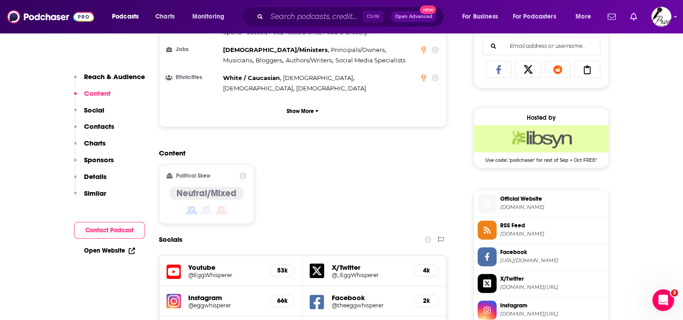
click at [523, 206] on span "[DOMAIN_NAME]" at bounding box center [552, 207] width 105 height 7
click at [336, 188] on div "Content Political Skew Neutral/Mixed" at bounding box center [303, 190] width 288 height 82
click at [314, 17] on input "Search podcasts, credits, & more..." at bounding box center [315, 16] width 96 height 14
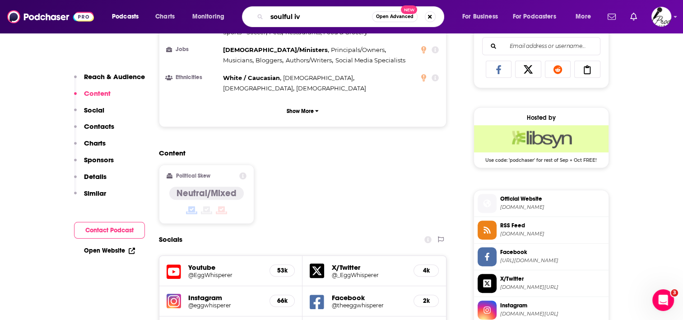
type input "soulful ivf"
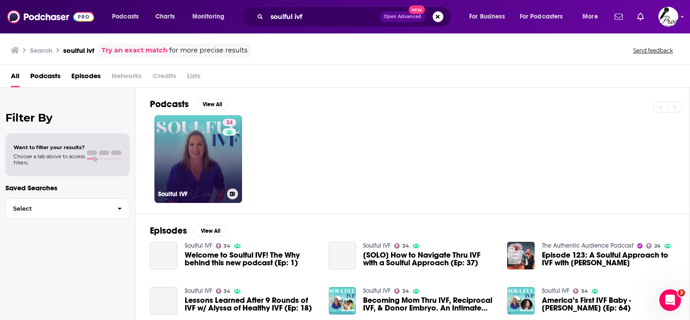
click at [214, 156] on link "34 Soulful IVF" at bounding box center [198, 159] width 88 height 88
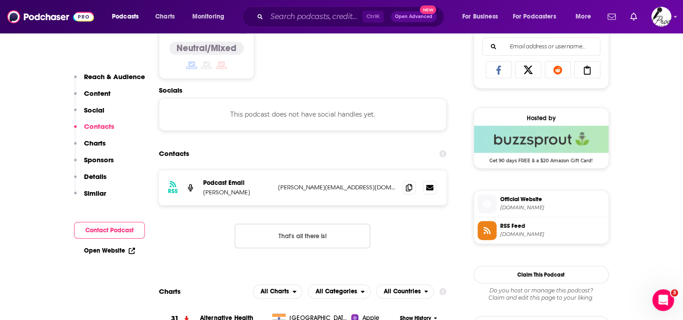
scroll to position [587, 0]
click at [535, 204] on span "[DOMAIN_NAME]" at bounding box center [552, 207] width 105 height 7
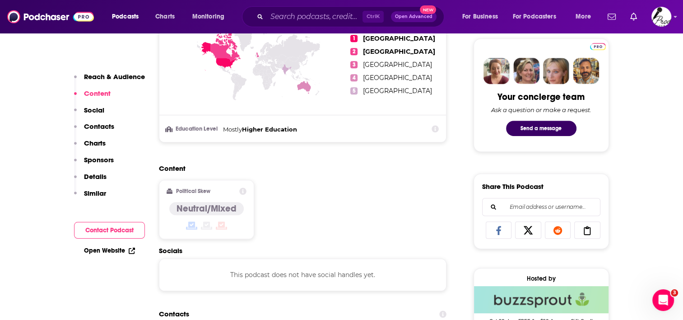
scroll to position [136, 0]
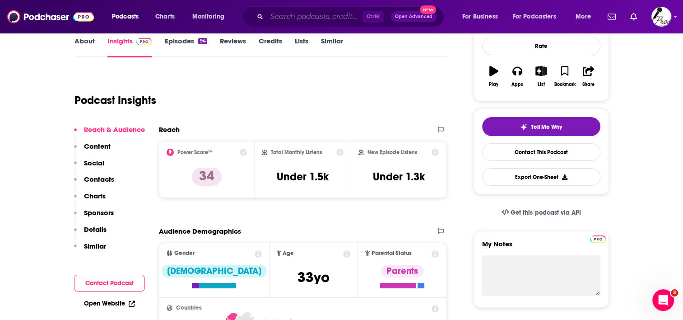
click at [340, 20] on input "Search podcasts, credits, & more..." at bounding box center [315, 16] width 96 height 14
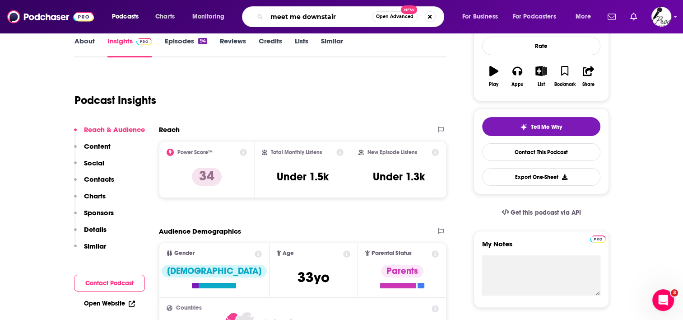
type input "meet me downstairs"
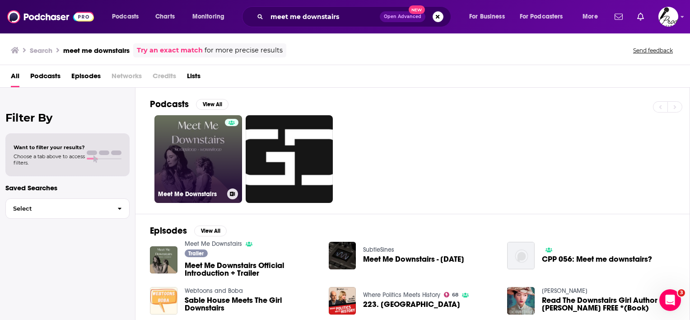
click at [195, 141] on link "Meet Me Downstairs" at bounding box center [198, 159] width 88 height 88
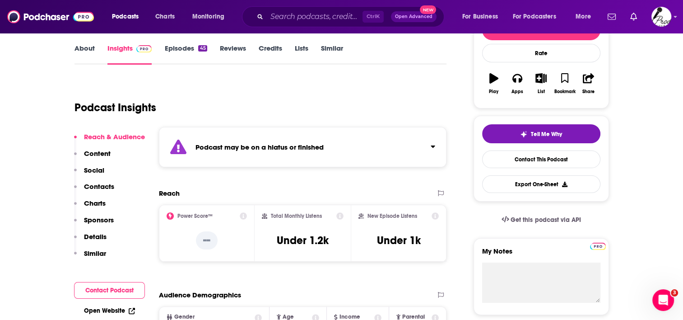
scroll to position [136, 0]
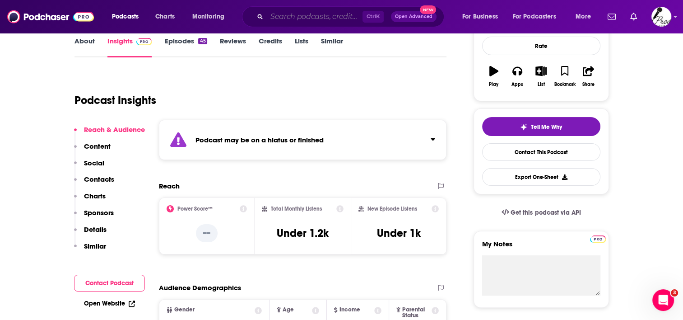
click at [293, 20] on input "Search podcasts, credits, & more..." at bounding box center [315, 16] width 96 height 14
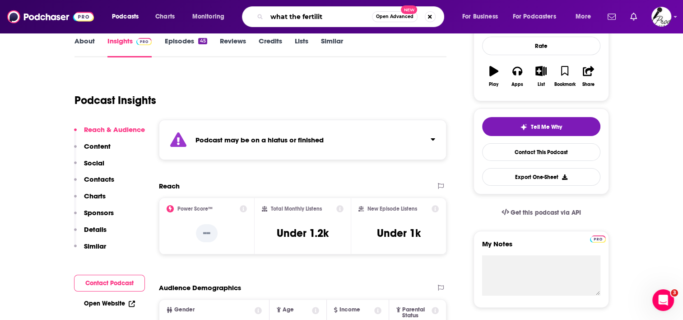
type input "what the fertility"
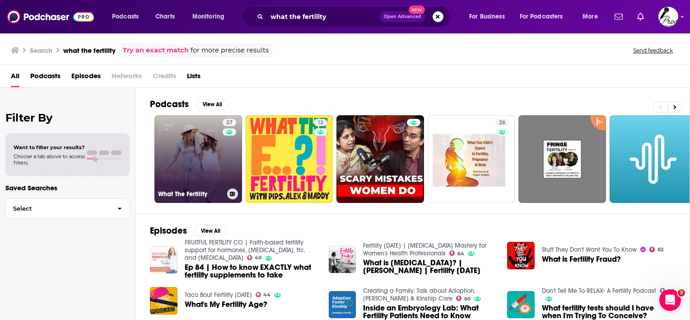
click at [182, 145] on link "27 What The Fertility" at bounding box center [198, 159] width 88 height 88
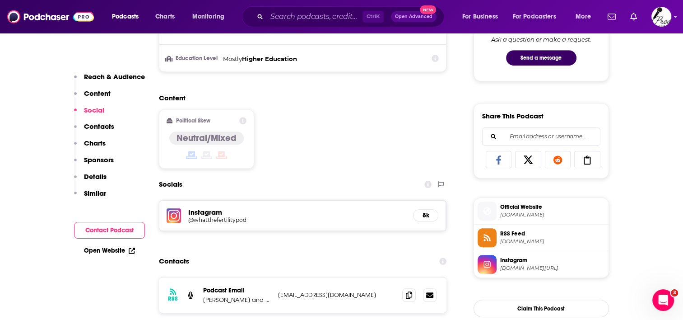
scroll to position [542, 0]
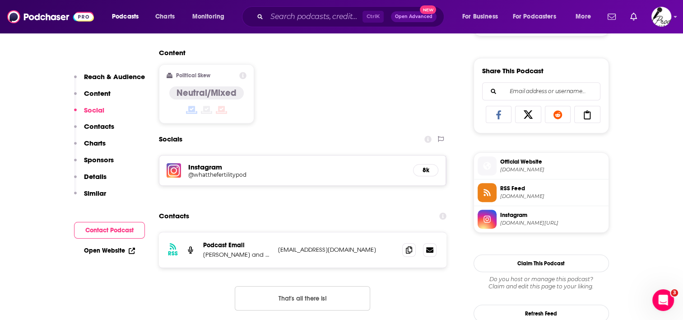
click at [543, 168] on span "[DOMAIN_NAME]" at bounding box center [552, 169] width 105 height 7
drag, startPoint x: 347, startPoint y: 249, endPoint x: 300, endPoint y: 248, distance: 47.0
click at [300, 248] on p "[EMAIL_ADDRESS][DOMAIN_NAME]" at bounding box center [336, 250] width 117 height 8
click at [408, 252] on icon at bounding box center [409, 249] width 6 height 7
click at [531, 163] on span "Official Website" at bounding box center [552, 162] width 105 height 8
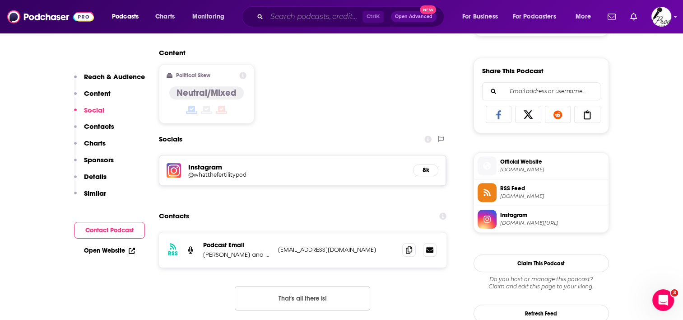
click at [304, 17] on input "Search podcasts, credits, & more..." at bounding box center [315, 16] width 96 height 14
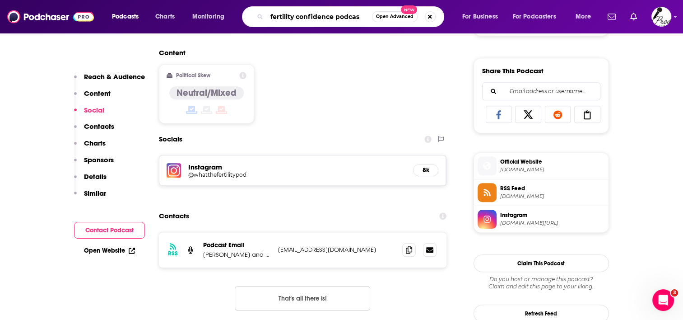
type input "fertility confidence podcast"
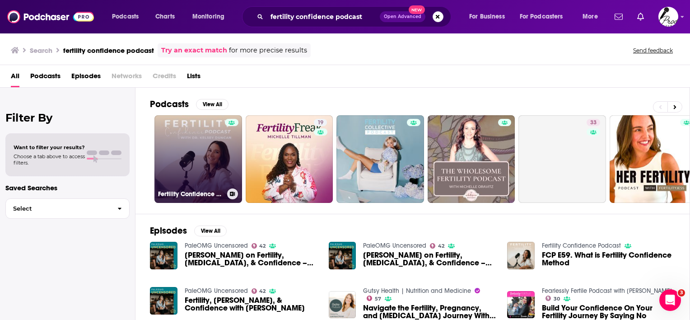
click at [211, 159] on link "Fertility Confidence Podcast" at bounding box center [198, 159] width 88 height 88
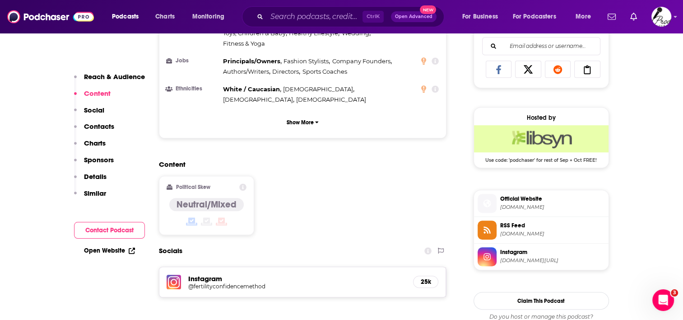
scroll to position [632, 0]
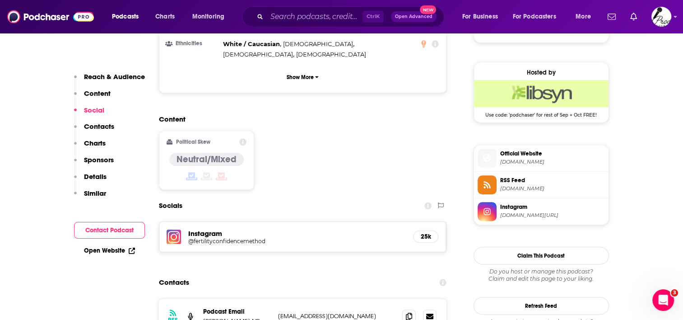
click at [514, 163] on span "[DOMAIN_NAME]" at bounding box center [552, 162] width 105 height 7
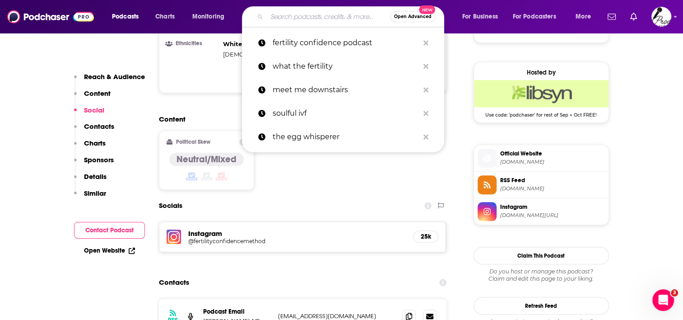
click at [309, 18] on input "Search podcasts, credits, & more..." at bounding box center [328, 16] width 123 height 14
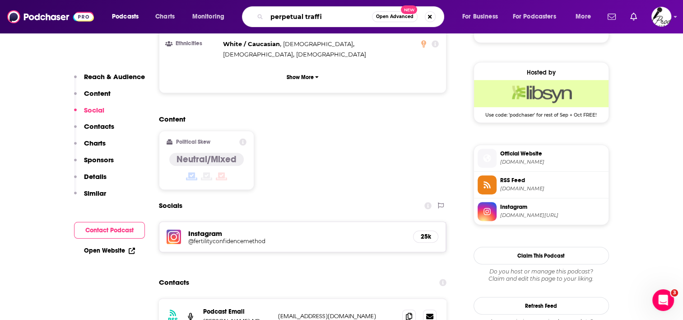
type input "perpetual traffic"
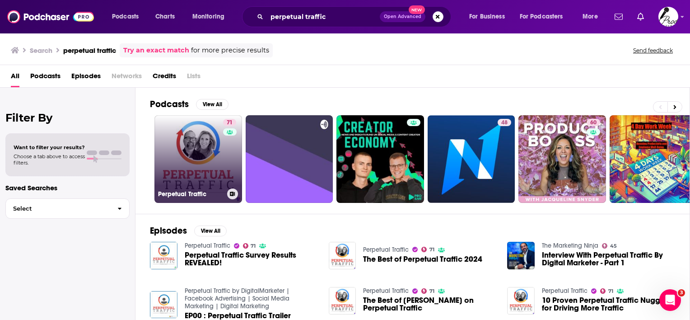
click at [200, 146] on link "71 Perpetual Traffic" at bounding box center [198, 159] width 88 height 88
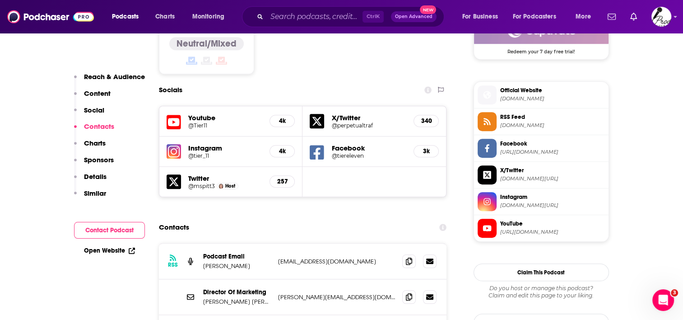
scroll to position [723, 0]
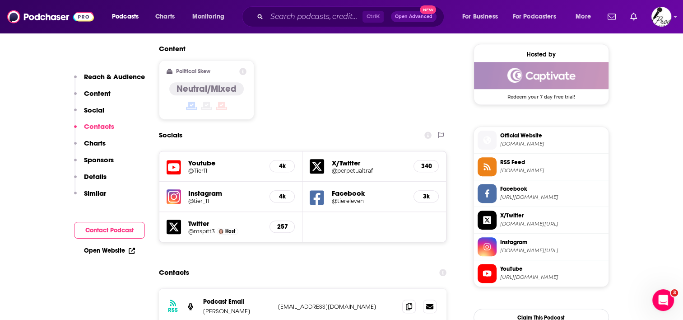
click at [527, 138] on span "Official Website" at bounding box center [552, 135] width 105 height 8
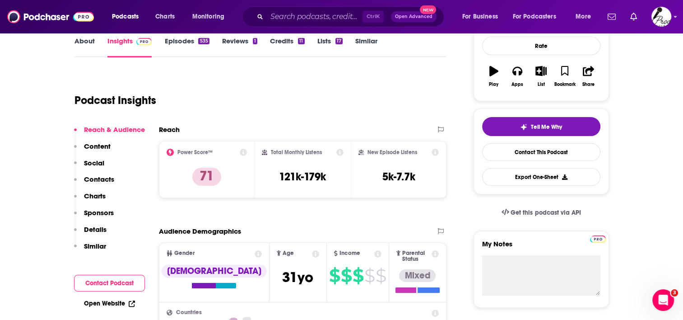
scroll to position [0, 0]
